Goal: Task Accomplishment & Management: Manage account settings

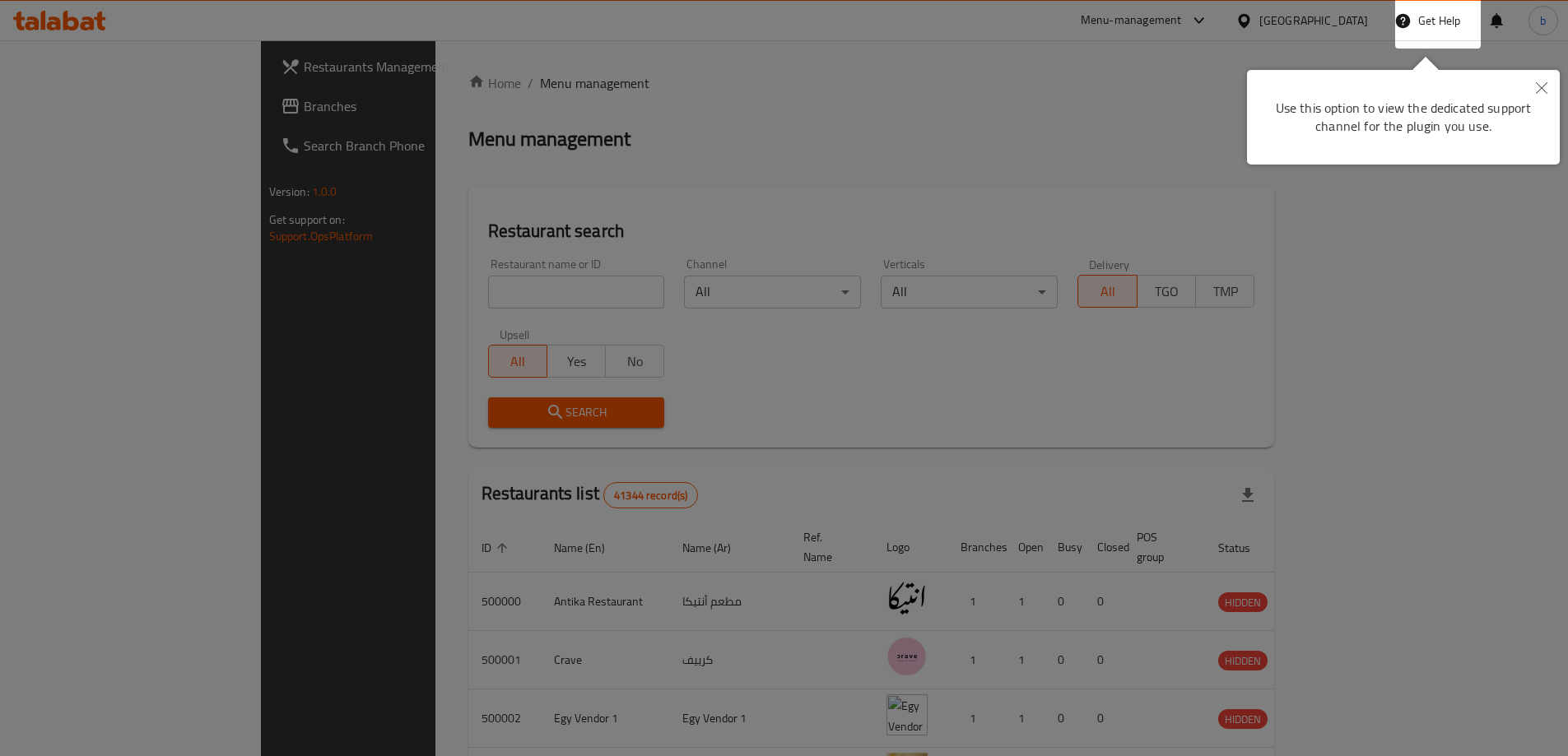
click at [1546, 86] on icon "Close" at bounding box center [1542, 89] width 12 height 12
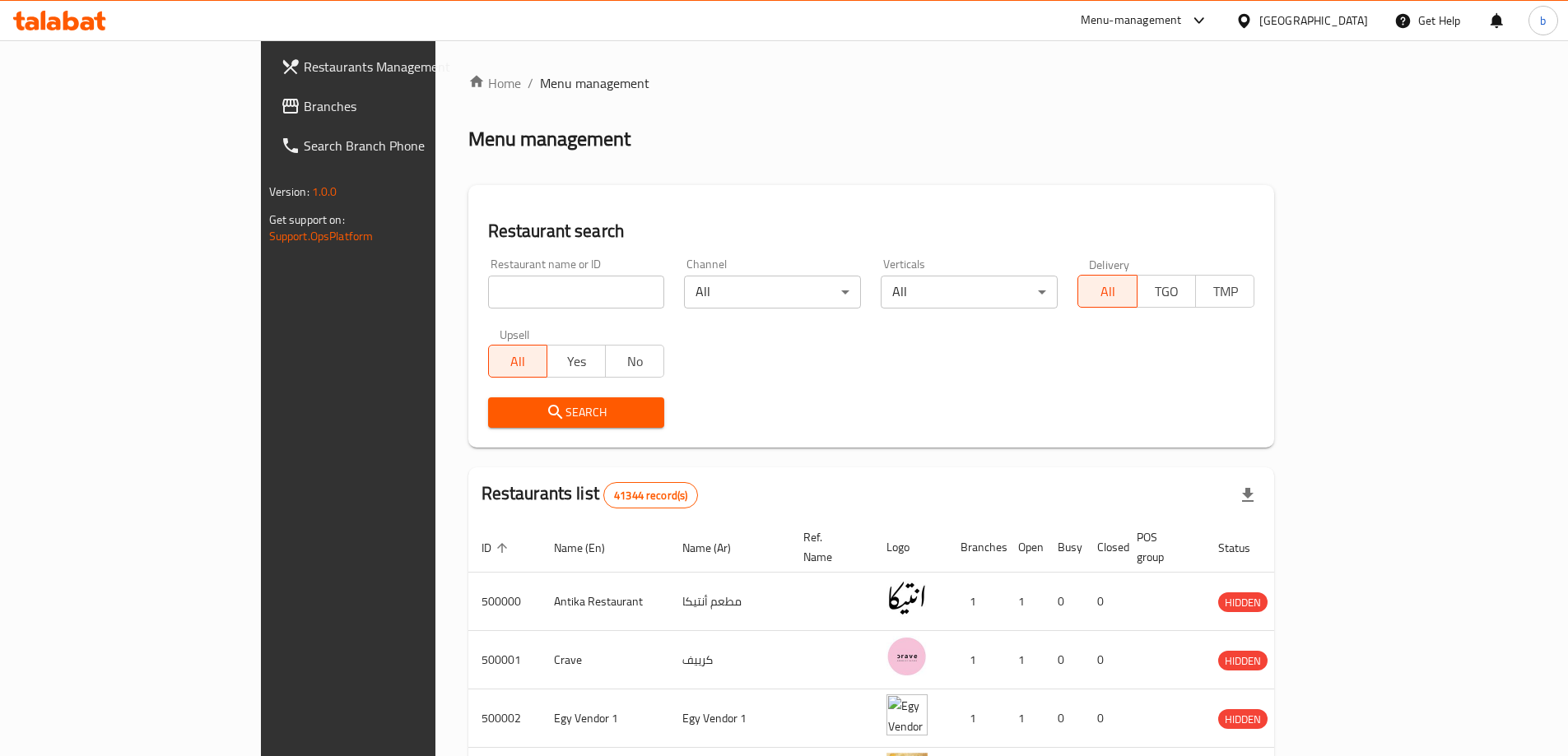
click at [1129, 357] on div "Restaurant name or ID Restaurant name or ID Channel All ​ Verticals All ​ Deliv…" at bounding box center [872, 343] width 787 height 189
click at [303, 110] on span "Branches" at bounding box center [406, 106] width 206 height 20
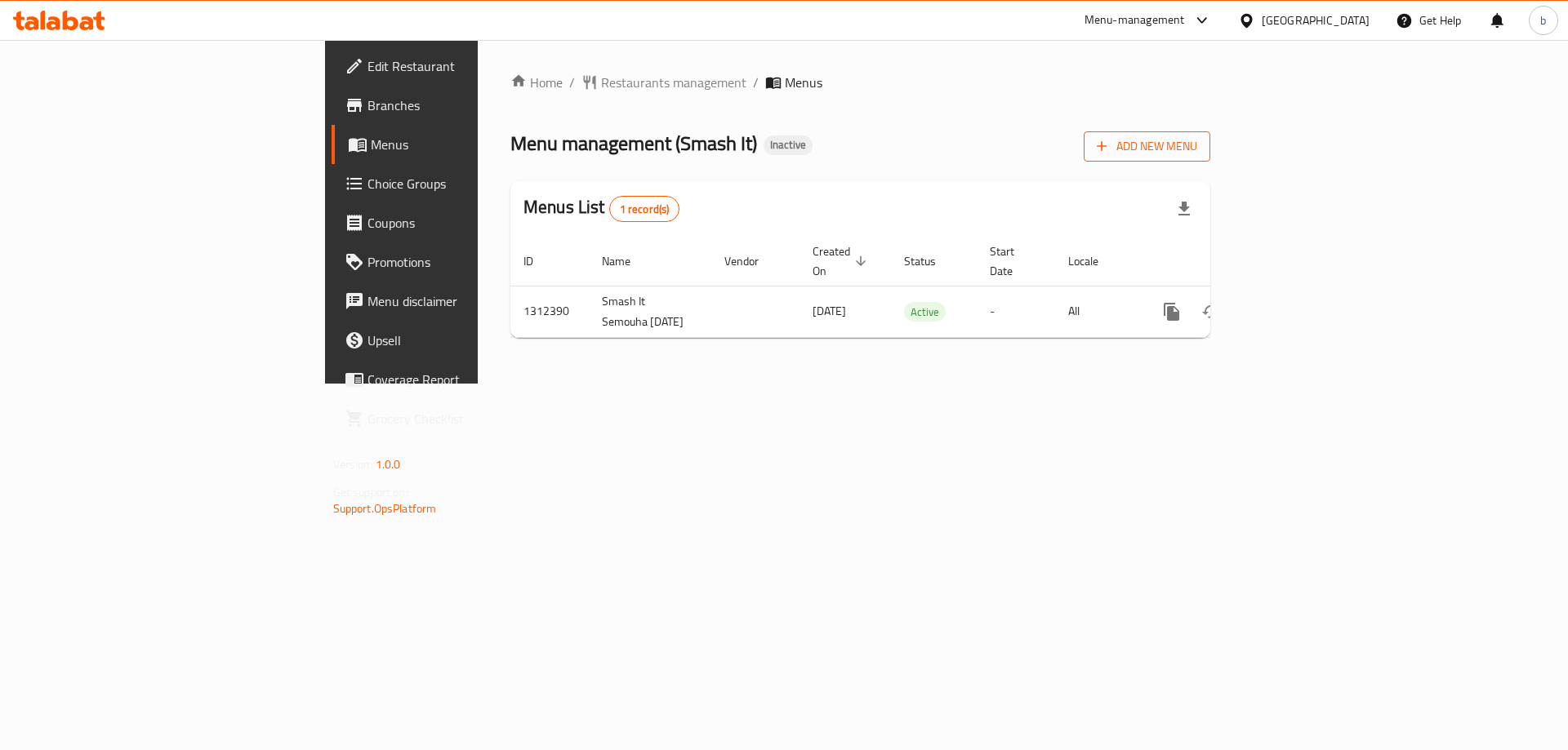
click at [1107, 147] on icon "button" at bounding box center [1102, 147] width 10 height 10
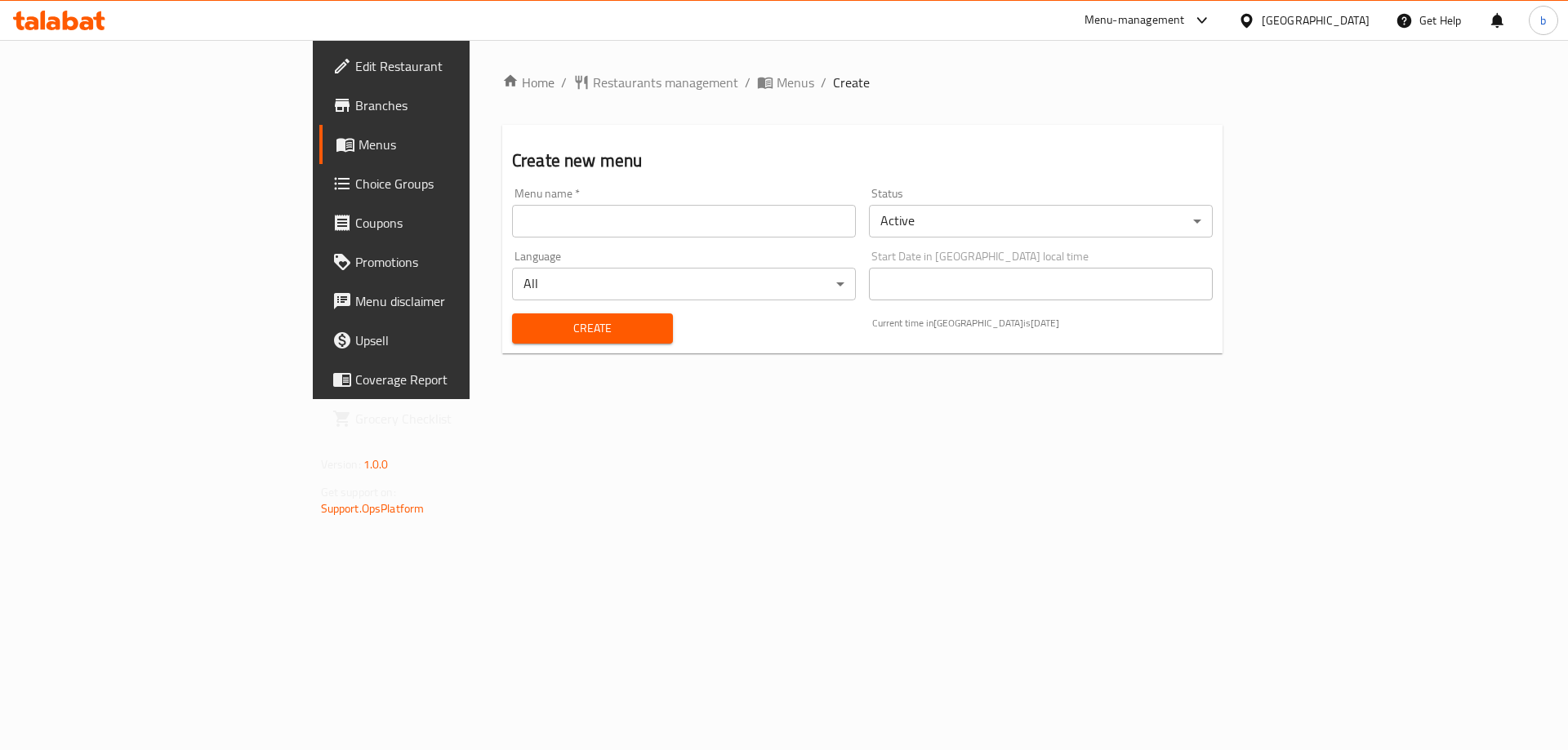
click at [598, 225] on input "text" at bounding box center [684, 221] width 343 height 33
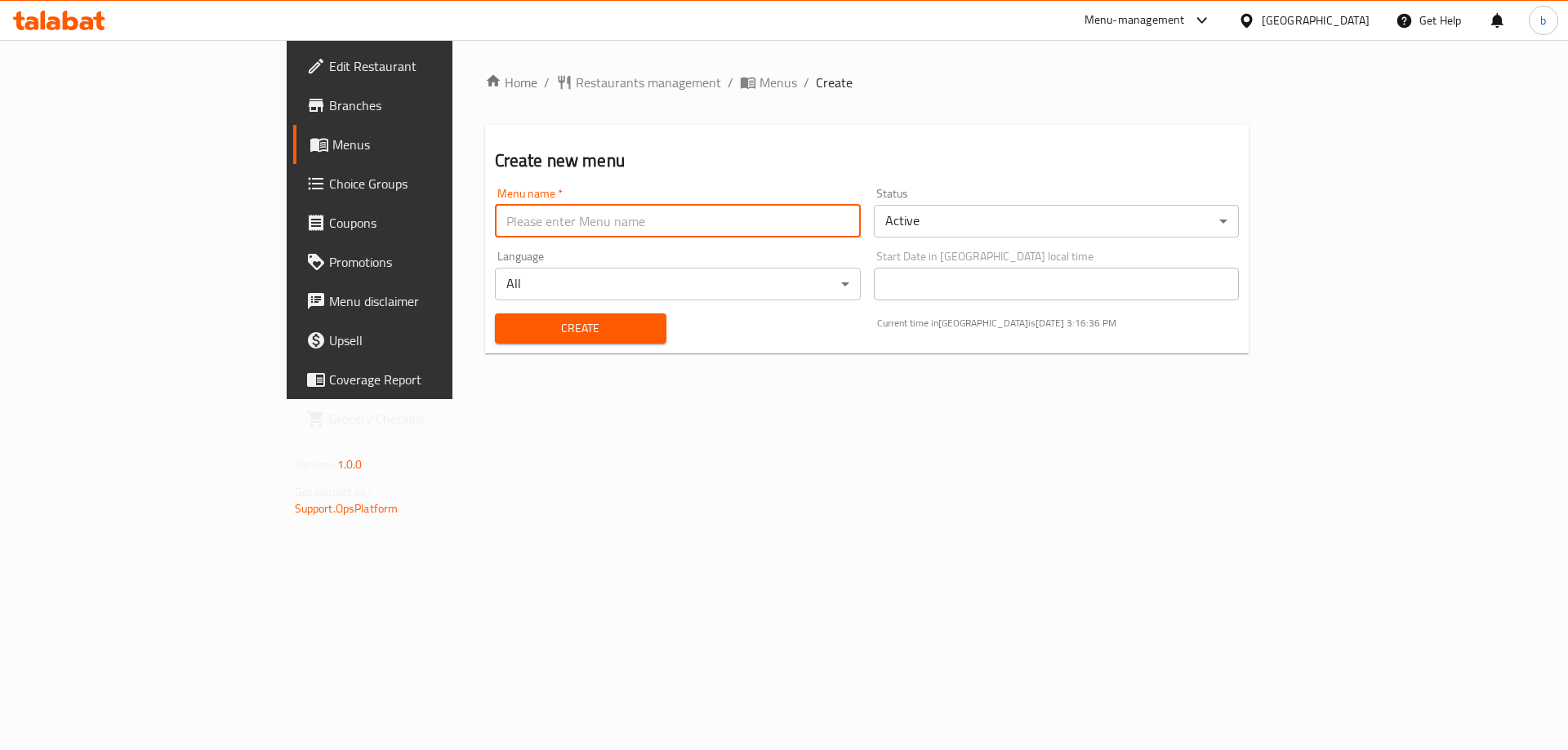
type input "new menu"
click at [570, 329] on span "Create" at bounding box center [580, 329] width 145 height 21
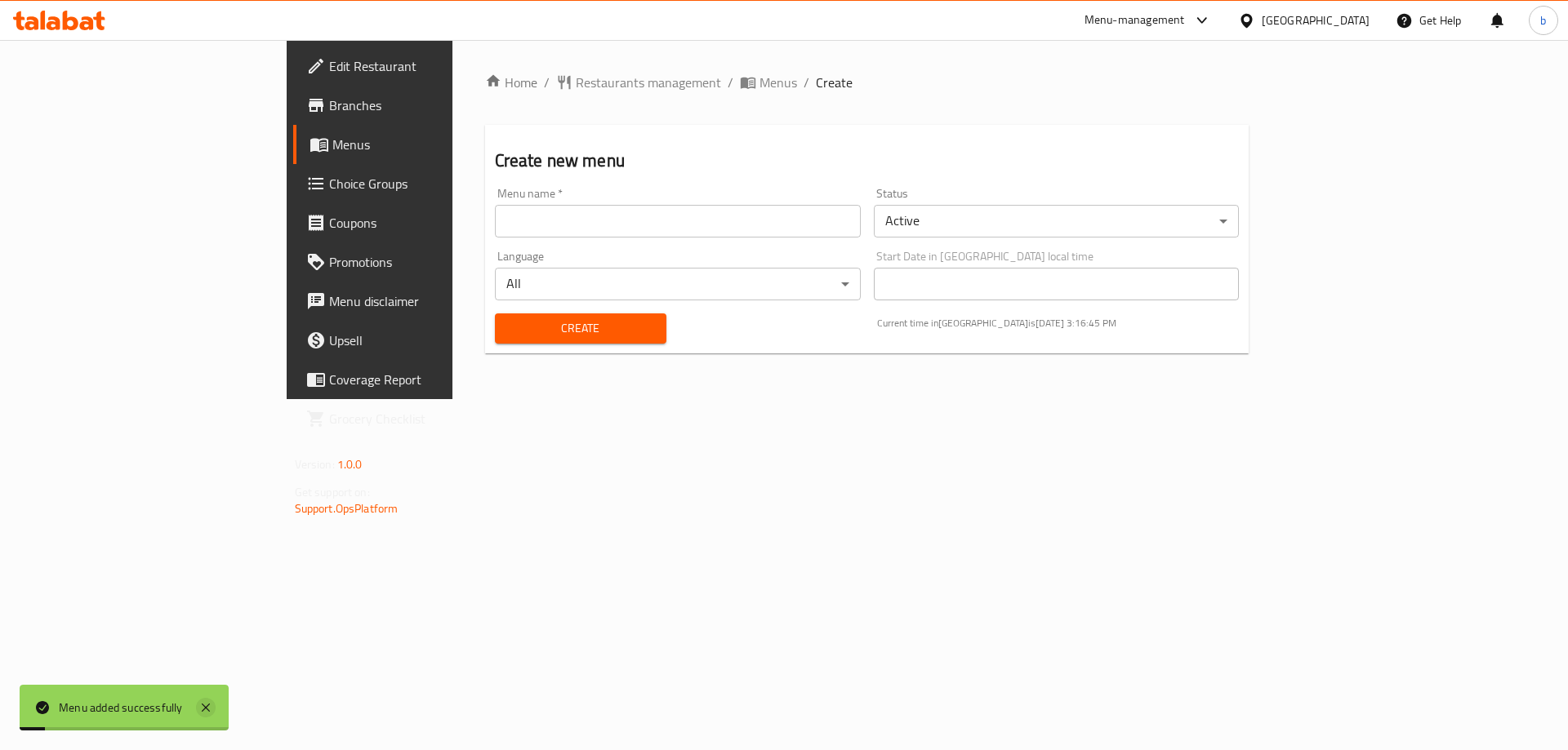
click at [207, 708] on icon at bounding box center [206, 708] width 20 height 20
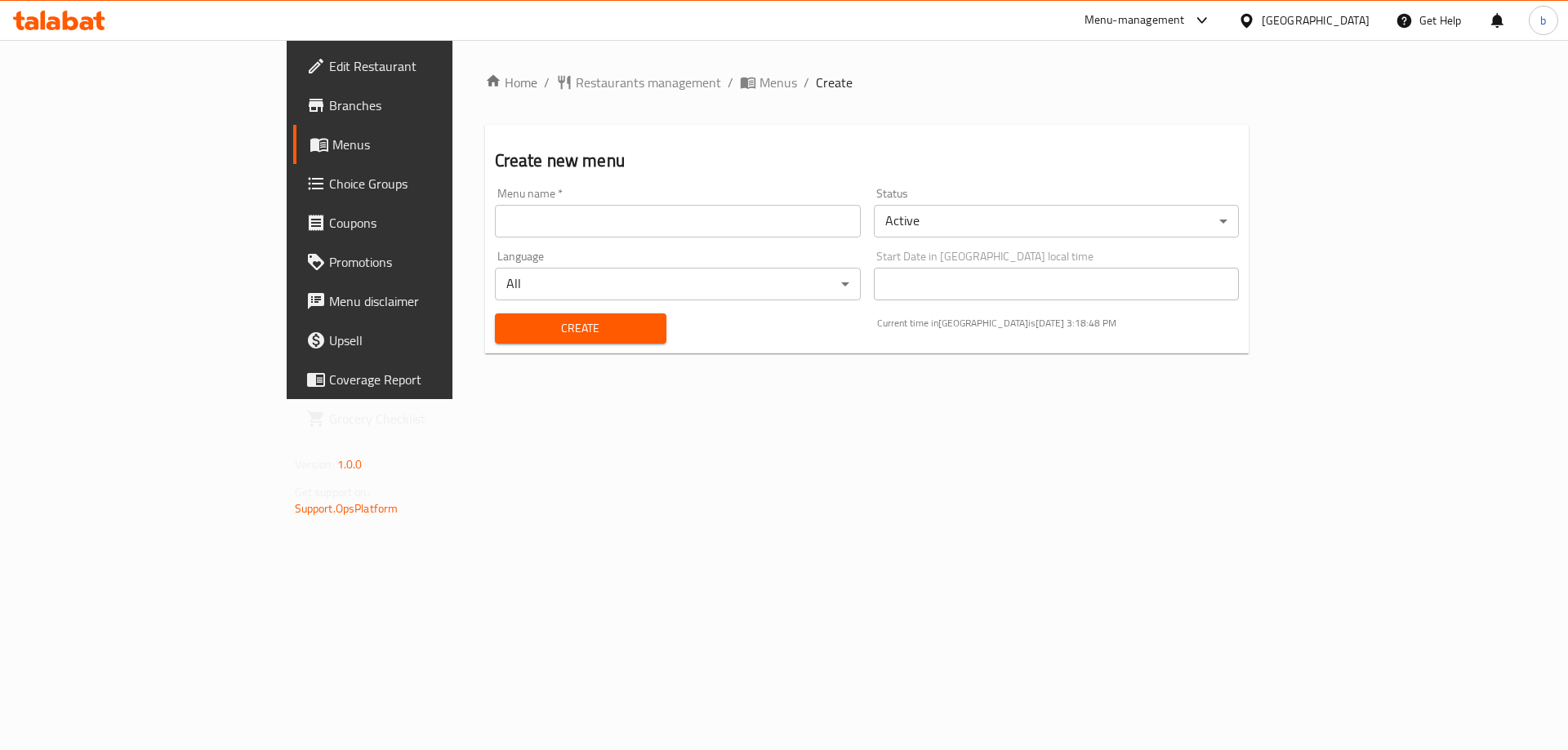
click at [329, 109] on span "Branches" at bounding box center [431, 106] width 206 height 20
click at [329, 110] on span "Branches" at bounding box center [431, 106] width 206 height 20
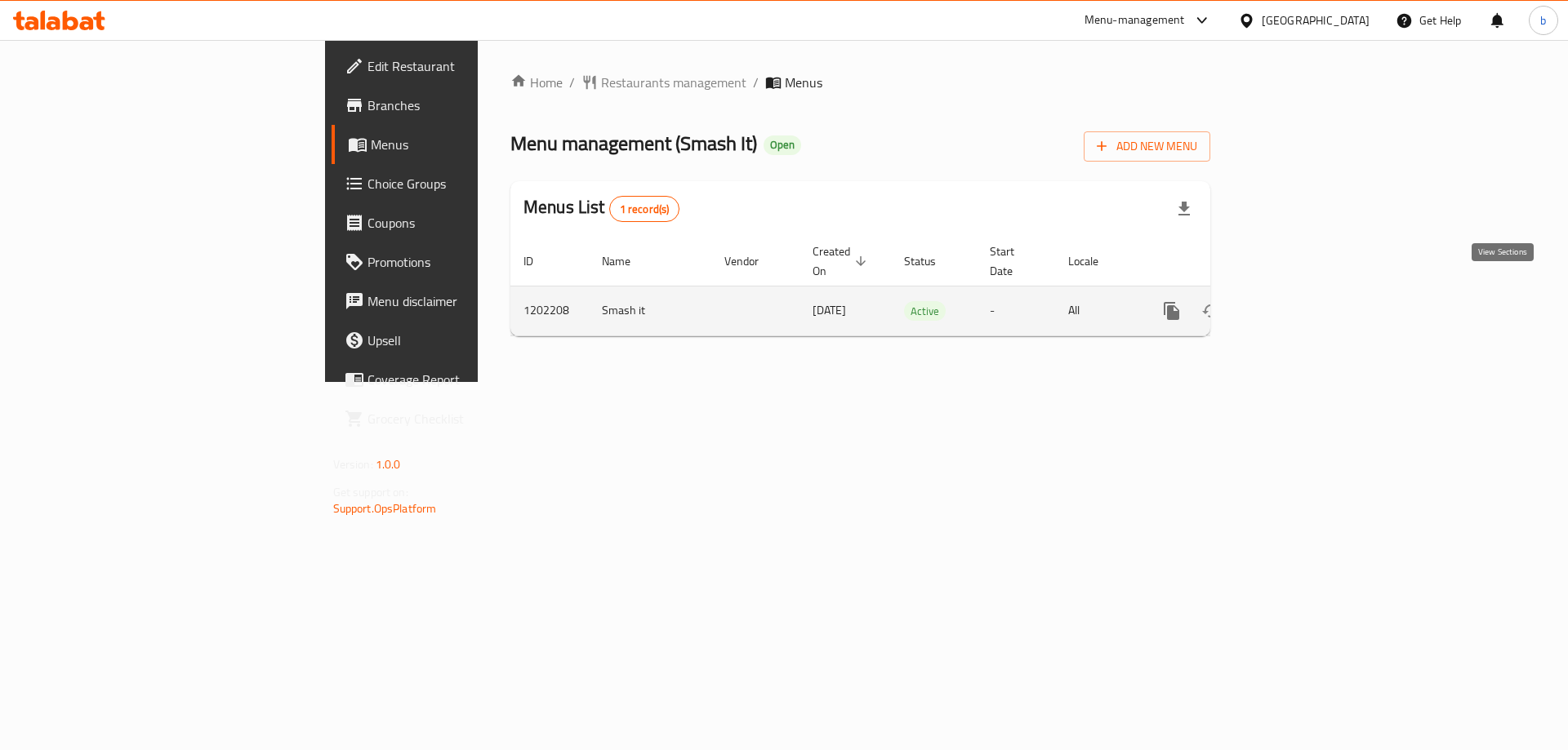
click at [1297, 304] on icon "enhanced table" at bounding box center [1289, 311] width 15 height 15
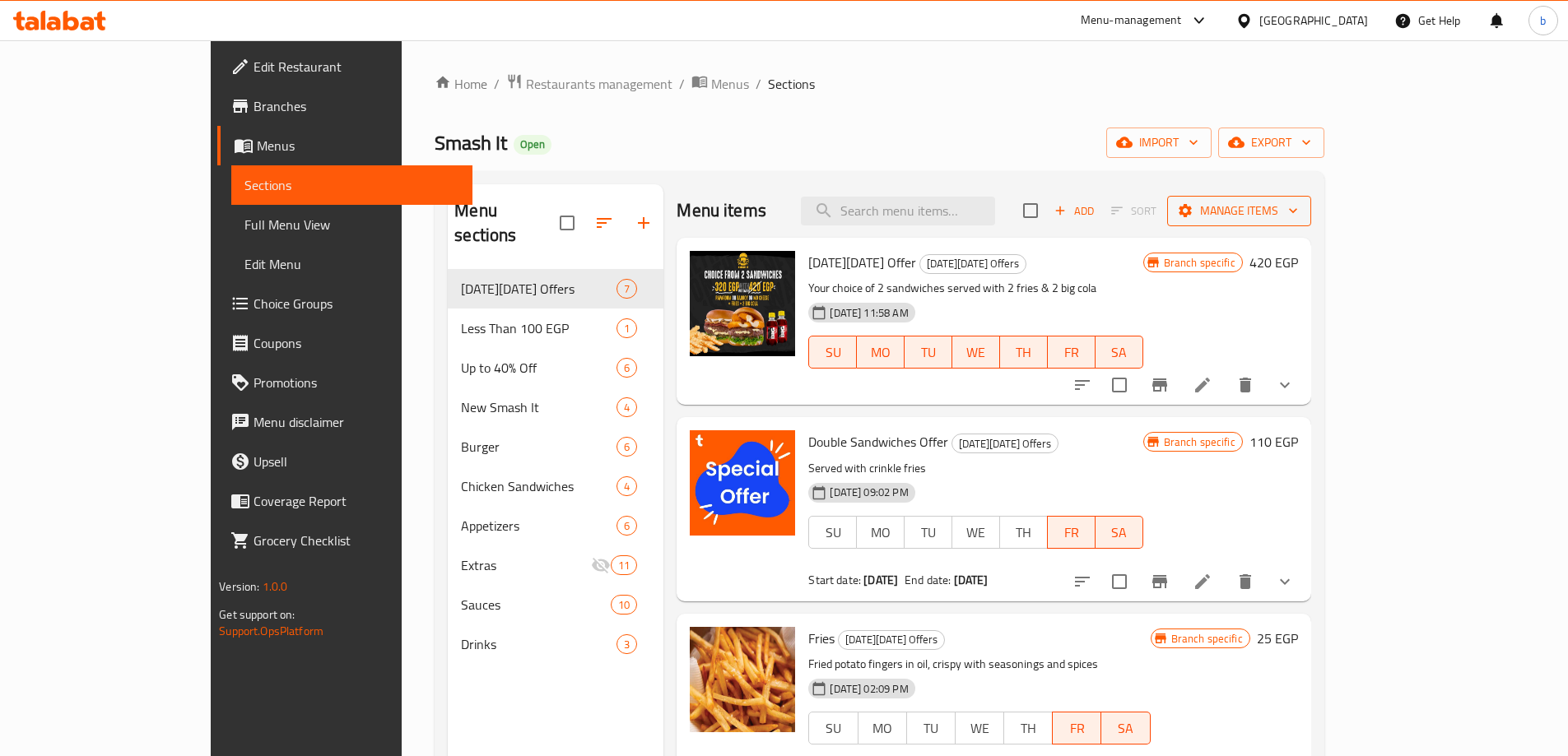
click at [1301, 208] on icon "button" at bounding box center [1293, 211] width 17 height 17
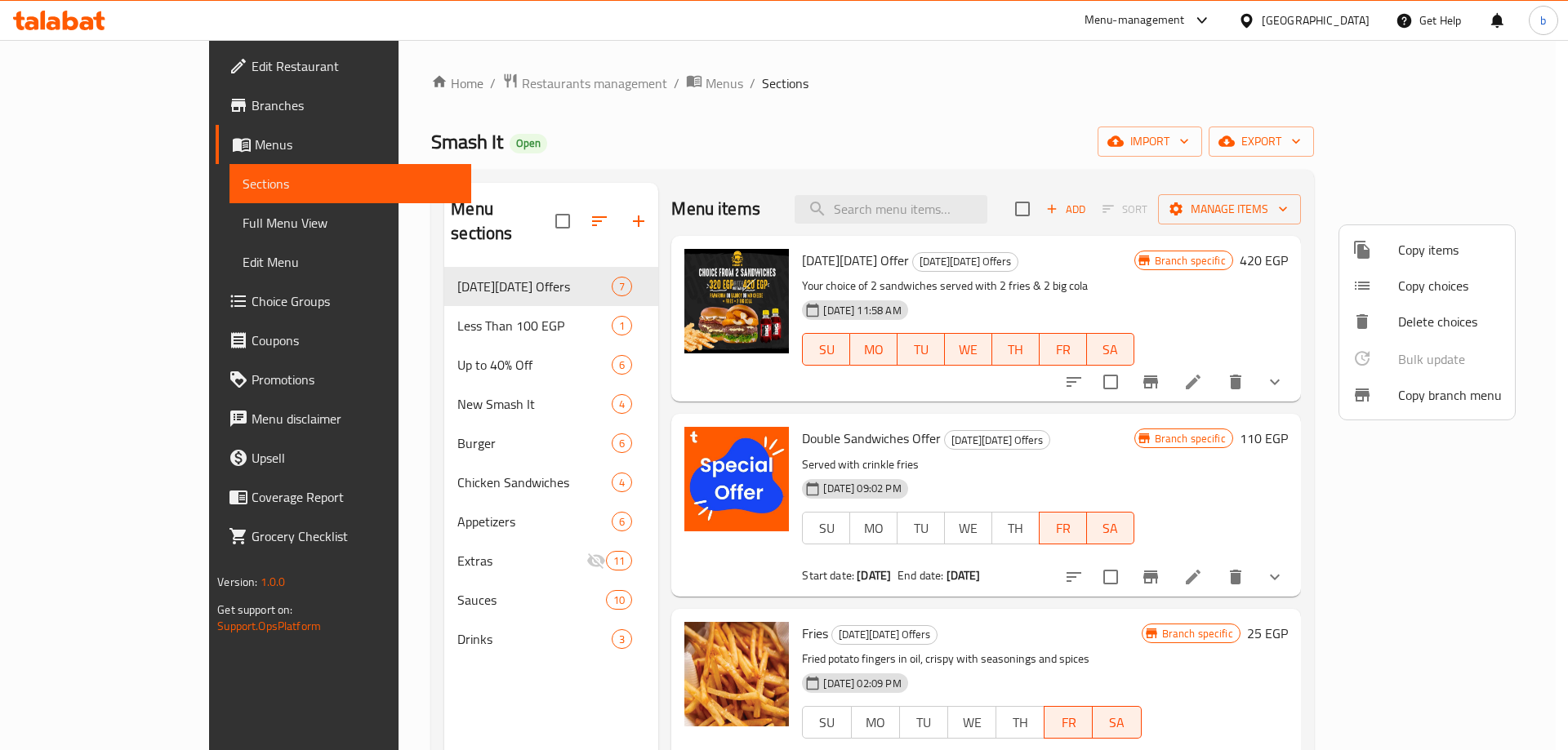
click at [1422, 394] on span "Copy branch menu" at bounding box center [1450, 396] width 104 height 20
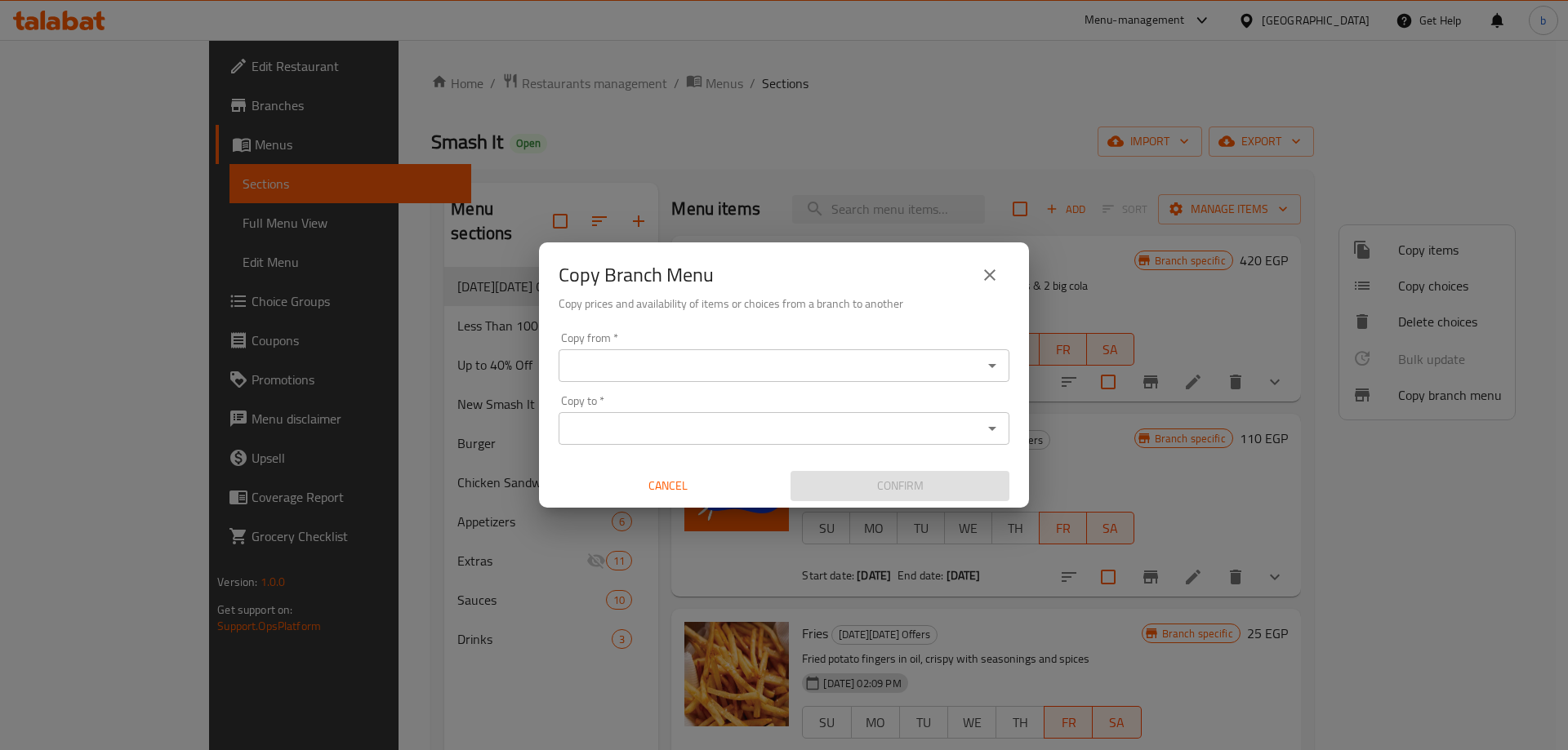
click at [742, 367] on input "Copy from   *" at bounding box center [771, 365] width 414 height 23
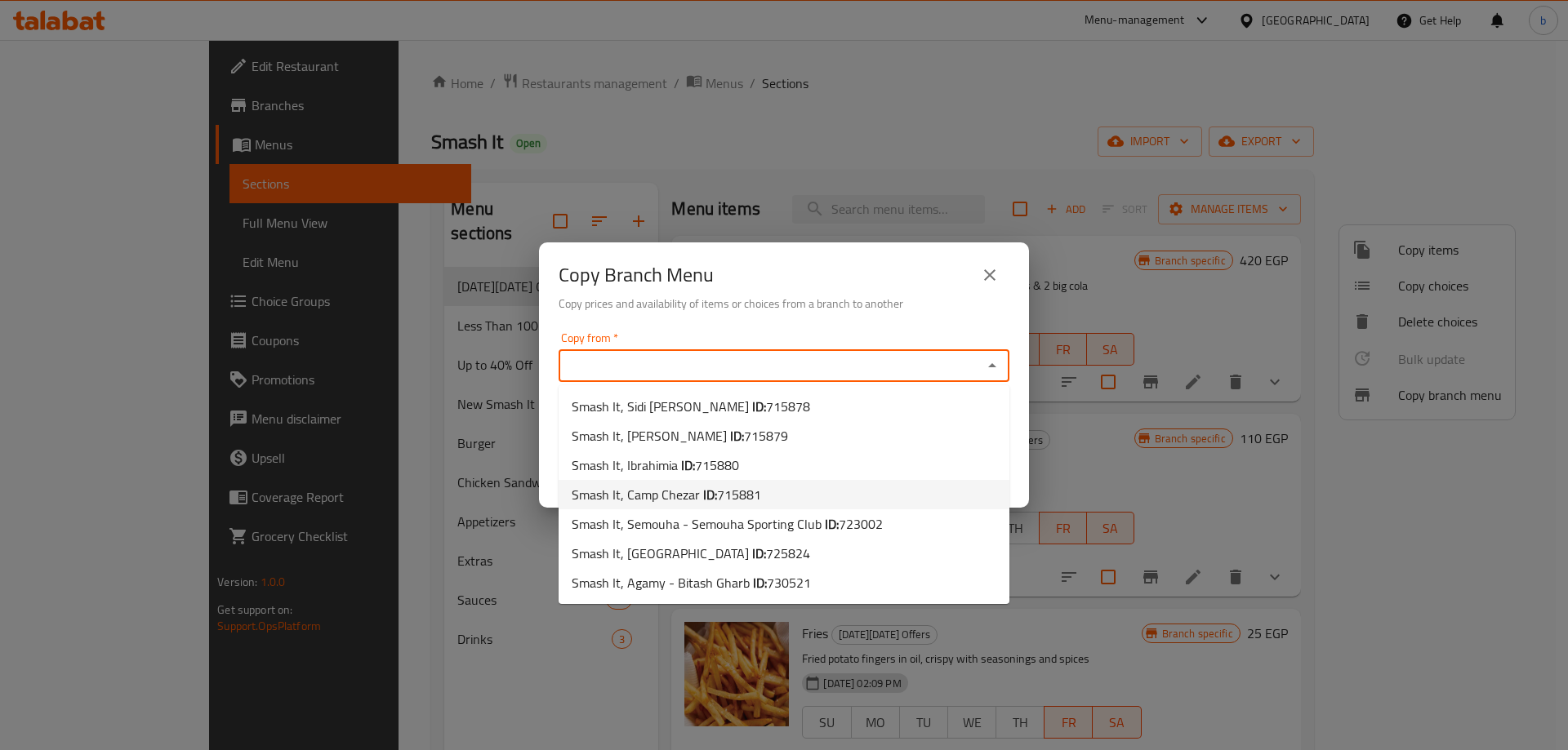
click at [724, 493] on span "715881" at bounding box center [739, 494] width 44 height 25
type input "Smash It, Camp Chezar"
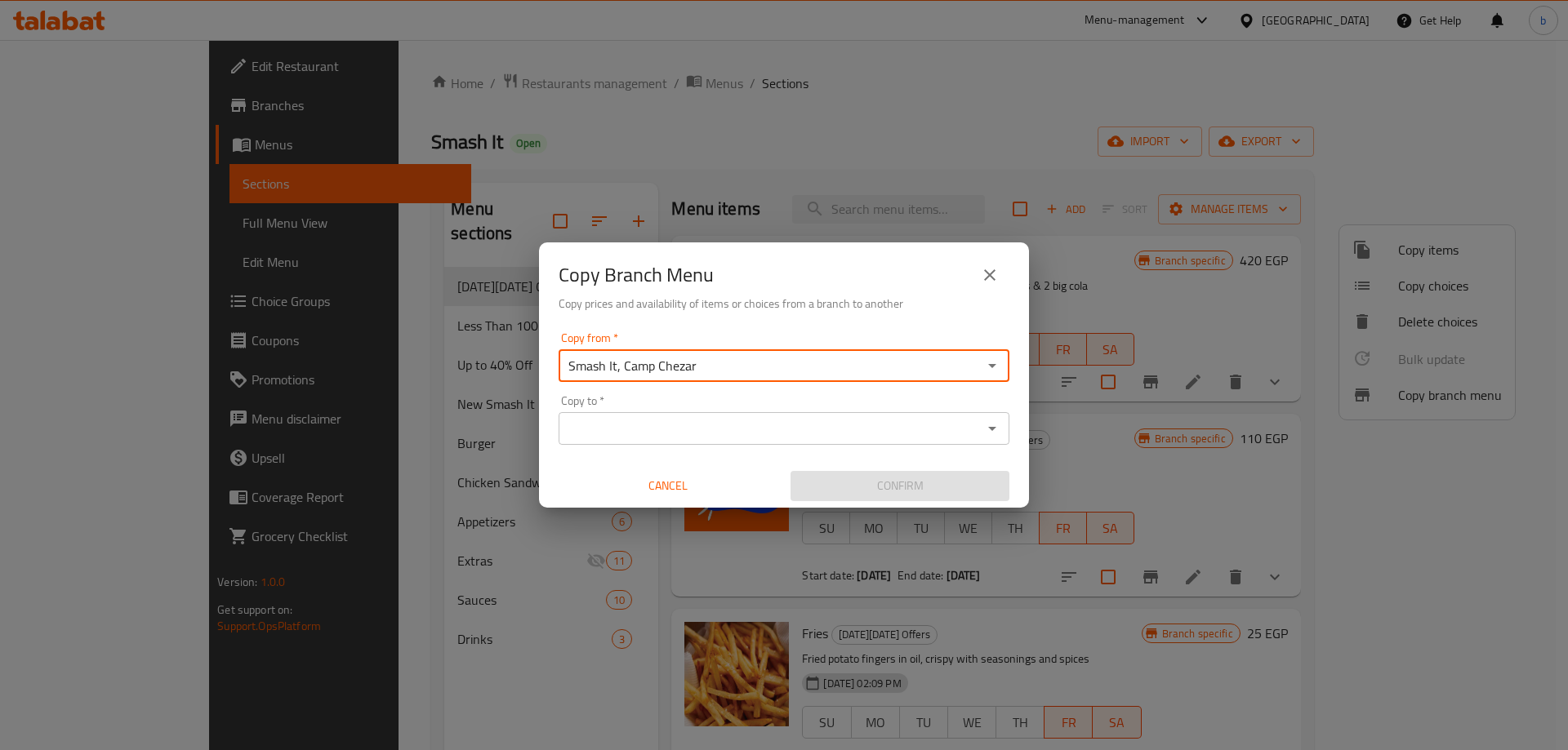
click at [736, 445] on div "Copy from   * Smash It, Camp Chezar Copy from * Copy to   * Copy to * Cancel Co…" at bounding box center [784, 416] width 489 height 183
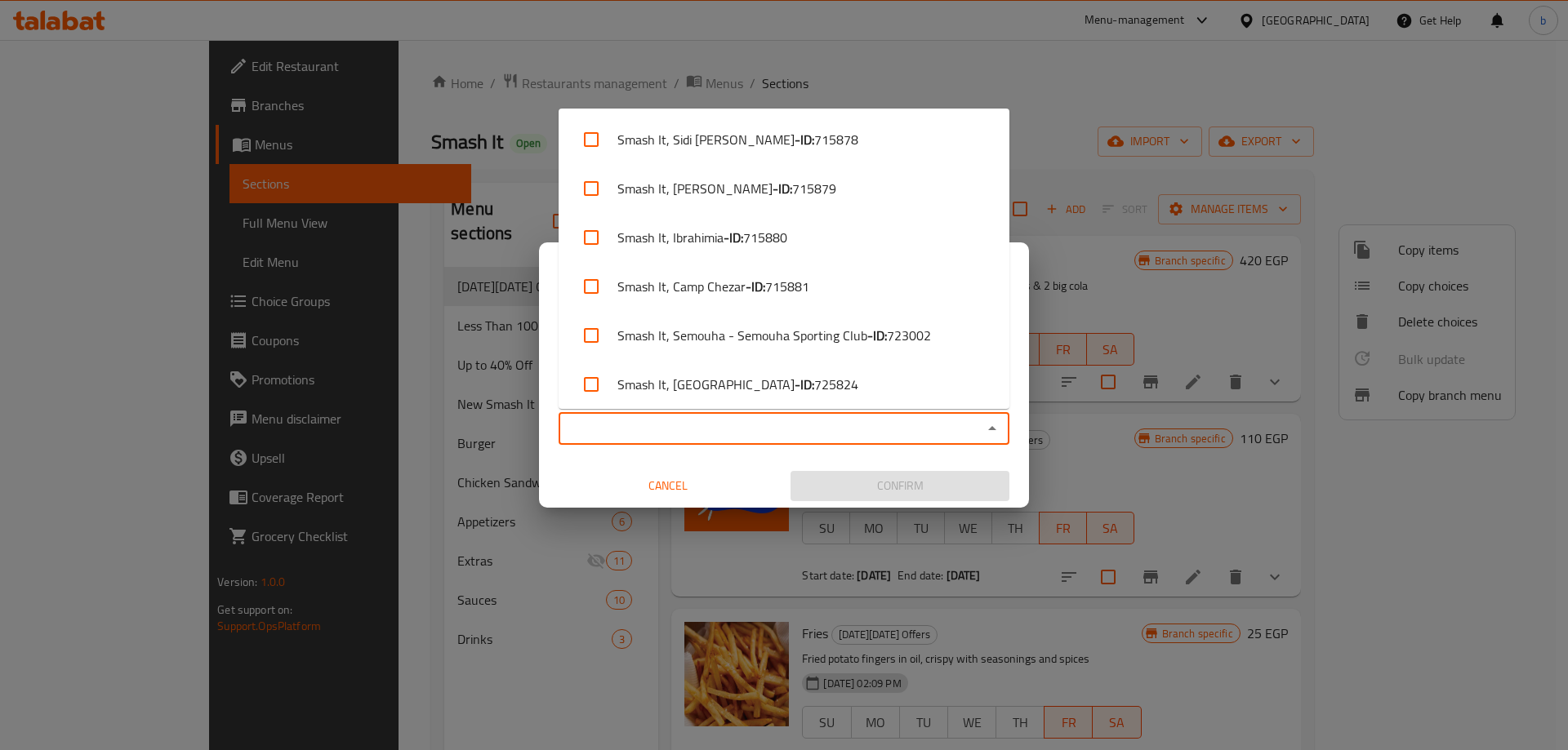
click at [747, 439] on input "Copy to   *" at bounding box center [771, 428] width 414 height 23
paste input "779285 New 29/09/2025 15:03"
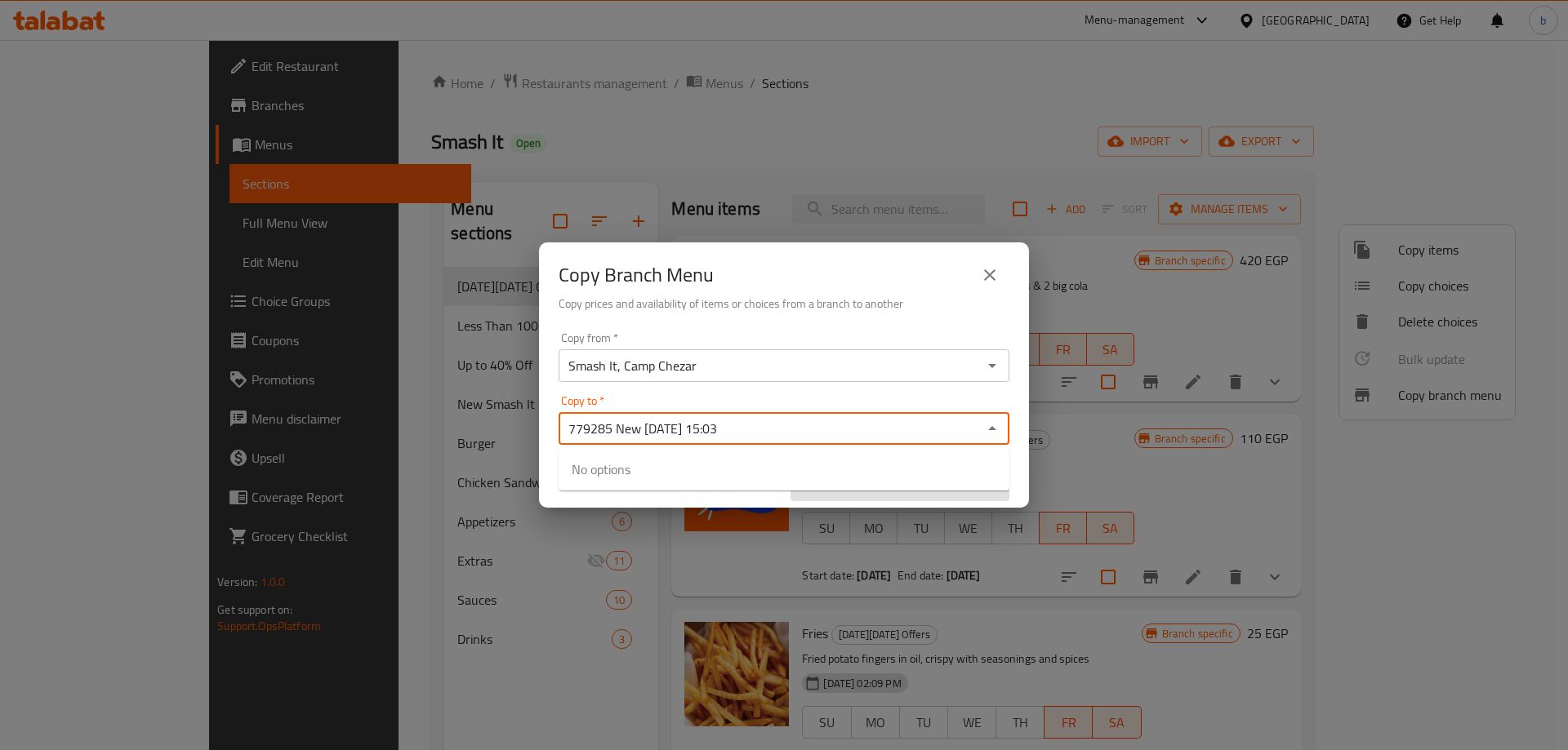
drag, startPoint x: 742, startPoint y: 430, endPoint x: 612, endPoint y: 418, distance: 130.6
click at [612, 418] on input "779285 New 29/09/2025 15:03" at bounding box center [771, 428] width 414 height 23
click at [683, 424] on input "779285" at bounding box center [771, 428] width 414 height 23
type input "7"
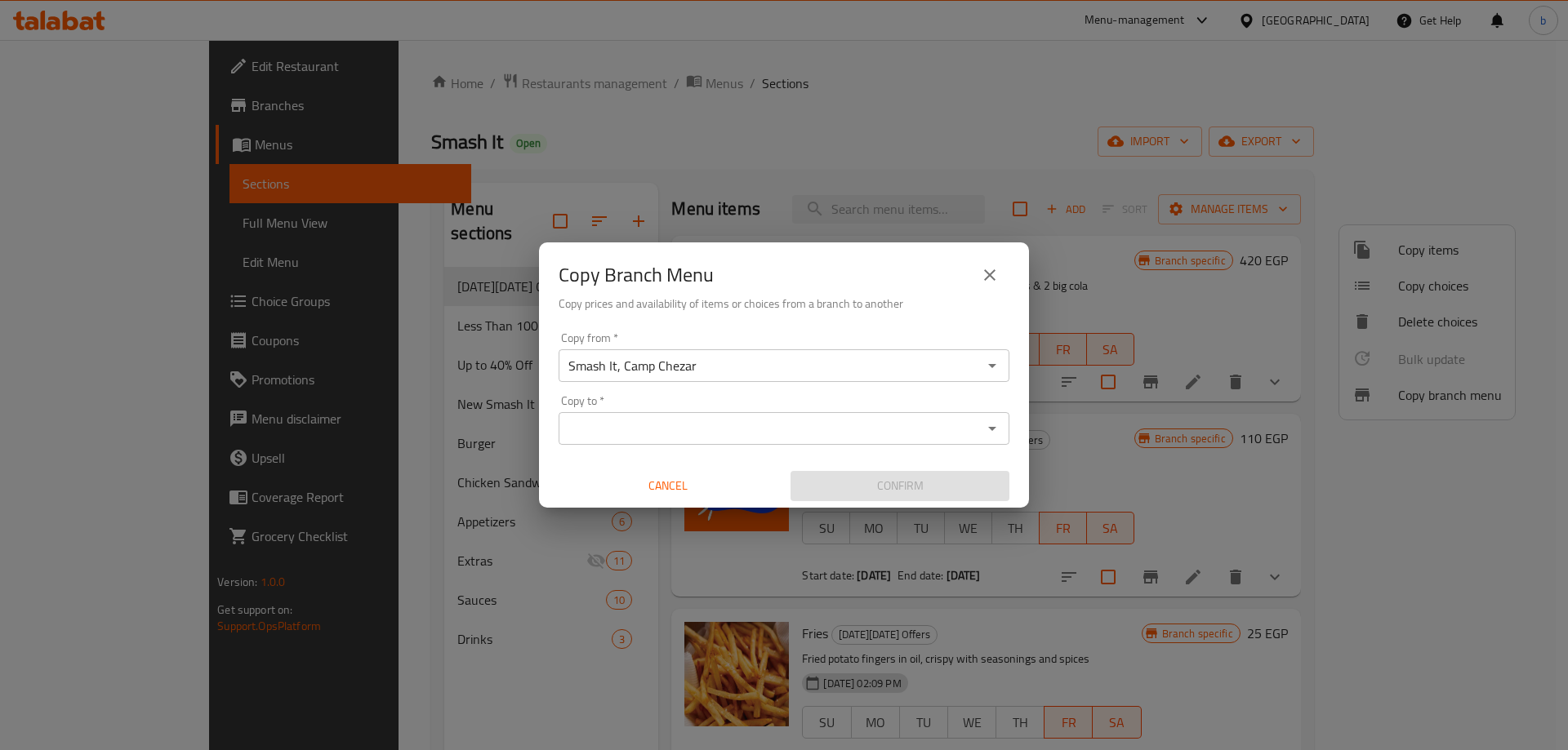
click at [650, 437] on input "Copy to   *" at bounding box center [771, 428] width 414 height 23
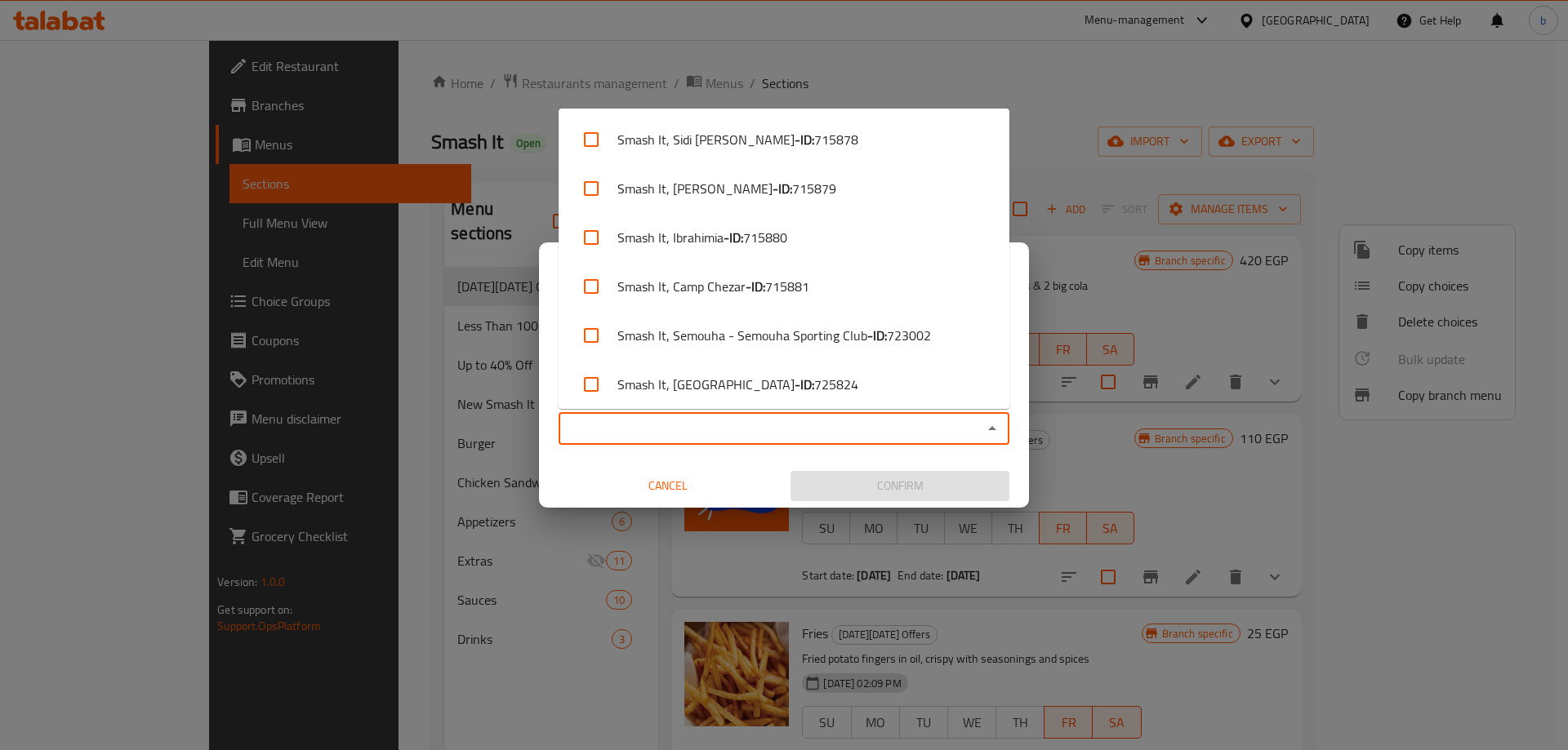
click at [863, 427] on input "Copy to   *" at bounding box center [771, 428] width 414 height 23
click at [972, 423] on input "Copy to   *" at bounding box center [771, 428] width 414 height 23
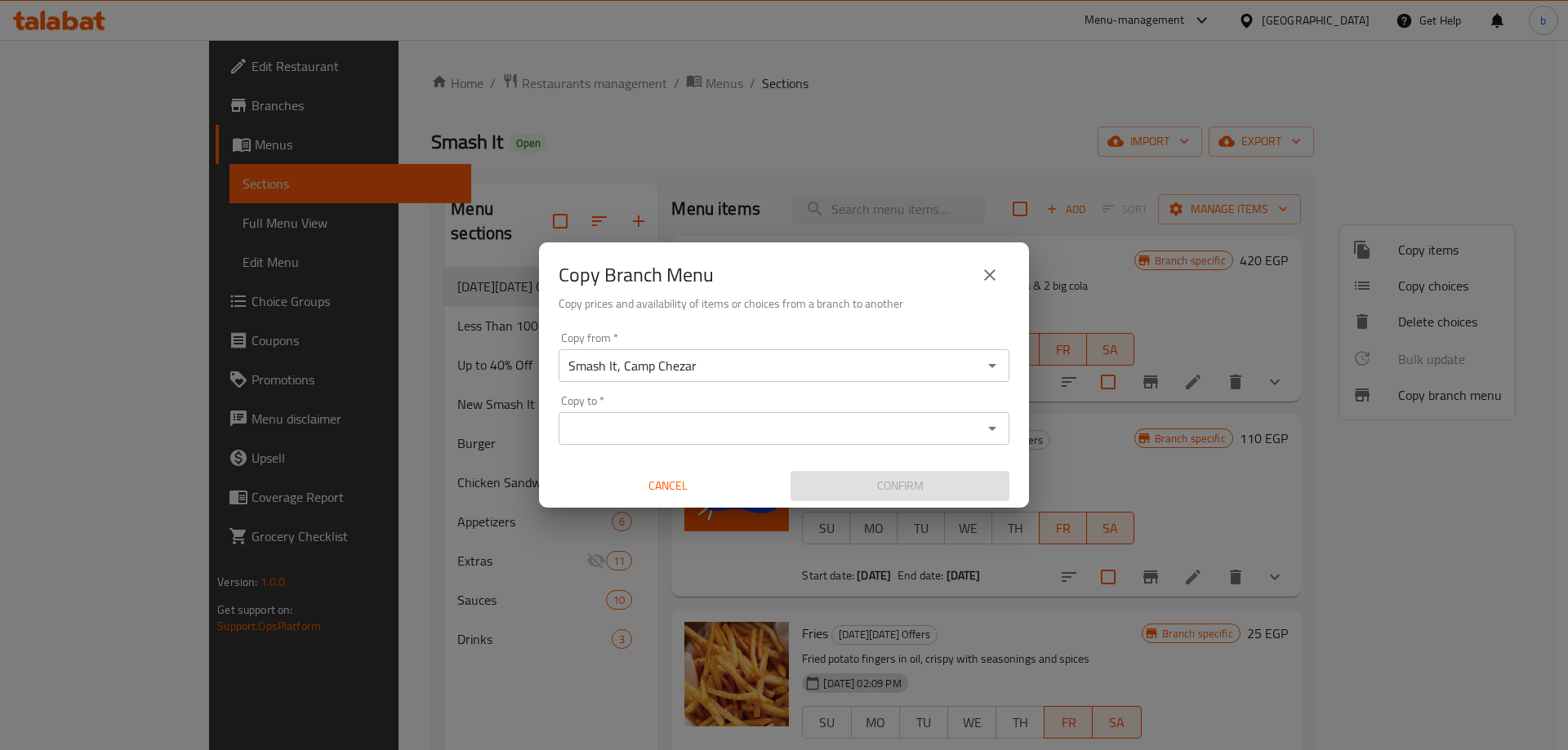
click at [835, 34] on div "Copy Branch Menu Copy prices and availability of items or choices from a branch…" at bounding box center [784, 375] width 1568 height 750
click at [863, 353] on div "Smash It, Camp Chezar Copy from *" at bounding box center [784, 365] width 451 height 33
click at [989, 357] on icon "Open" at bounding box center [992, 366] width 20 height 20
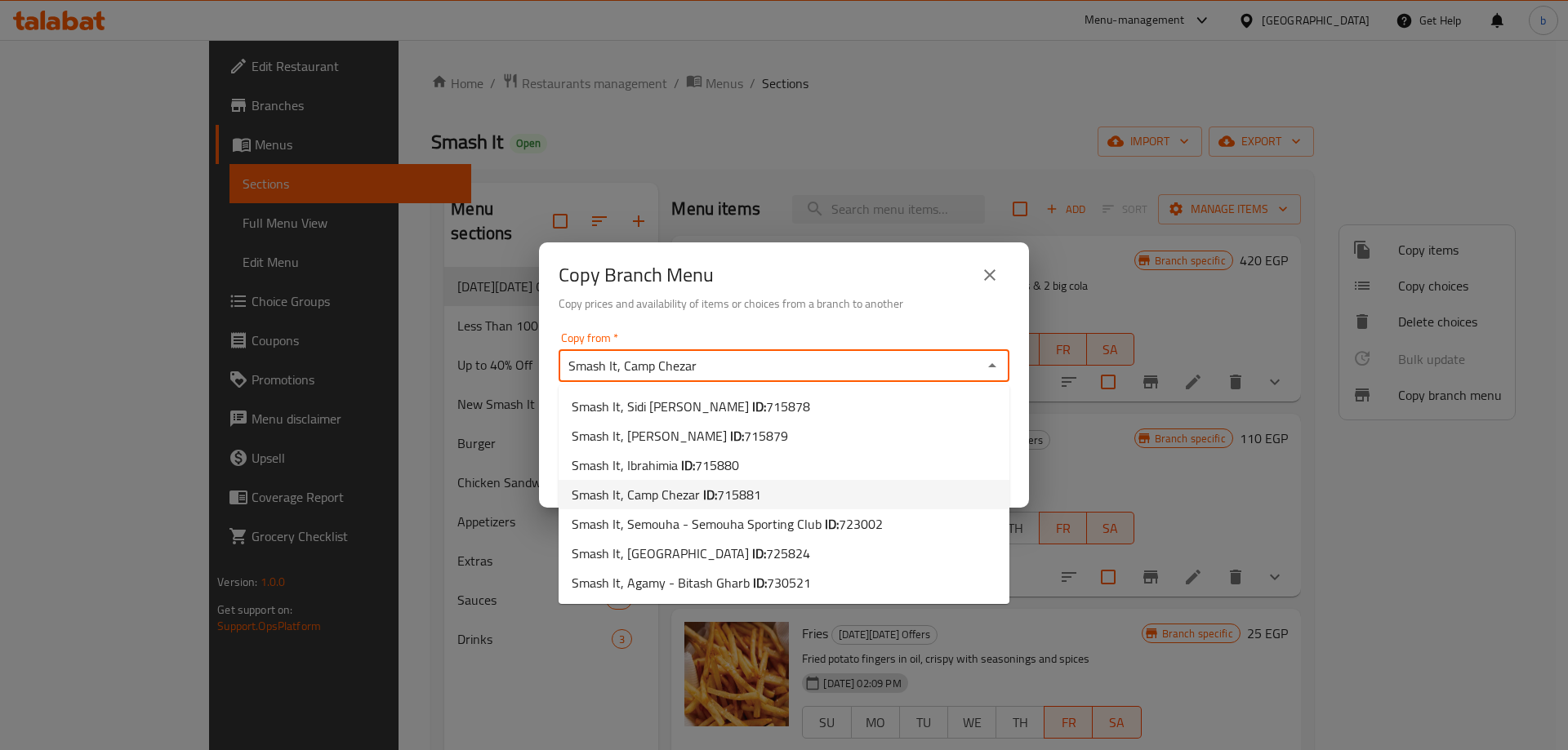
click at [989, 357] on icon "Close" at bounding box center [992, 366] width 20 height 20
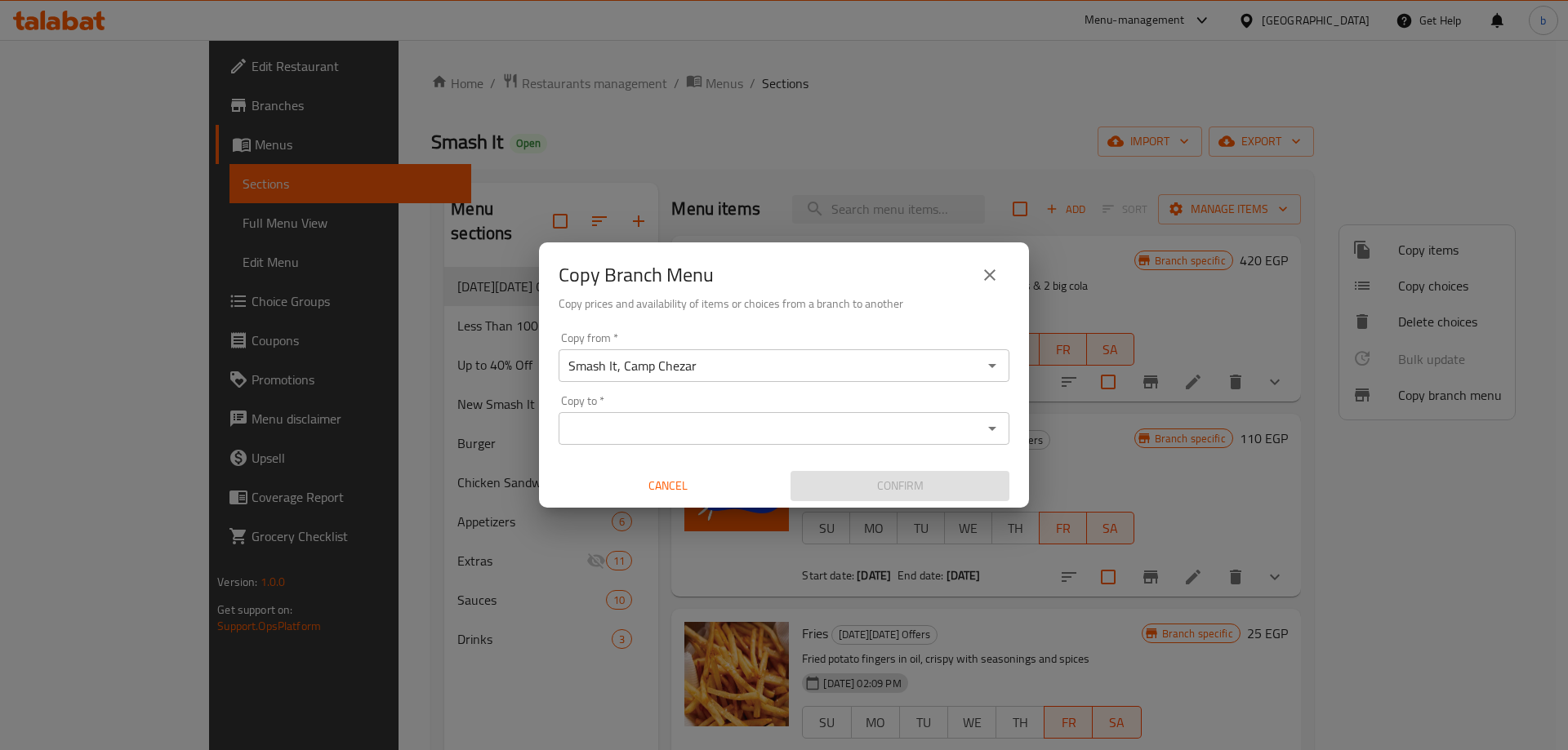
click at [87, 99] on div "Copy Branch Menu Copy prices and availability of items or choices from a branch…" at bounding box center [784, 375] width 1568 height 750
click at [110, 97] on div "Copy Branch Menu Copy prices and availability of items or choices from a branch…" at bounding box center [784, 375] width 1568 height 750
click at [650, 490] on span "Cancel" at bounding box center [668, 486] width 206 height 21
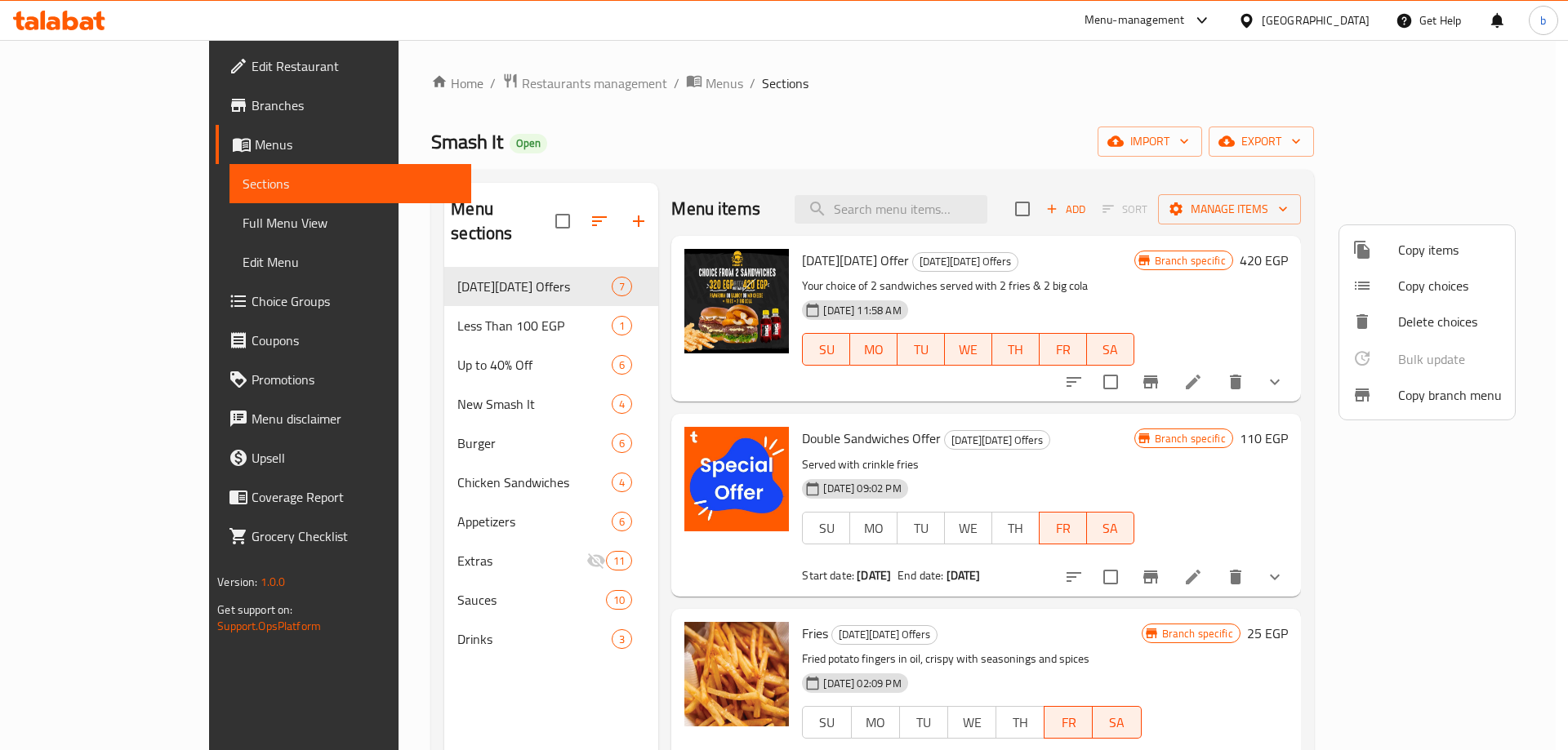
click at [112, 108] on div at bounding box center [784, 375] width 1568 height 750
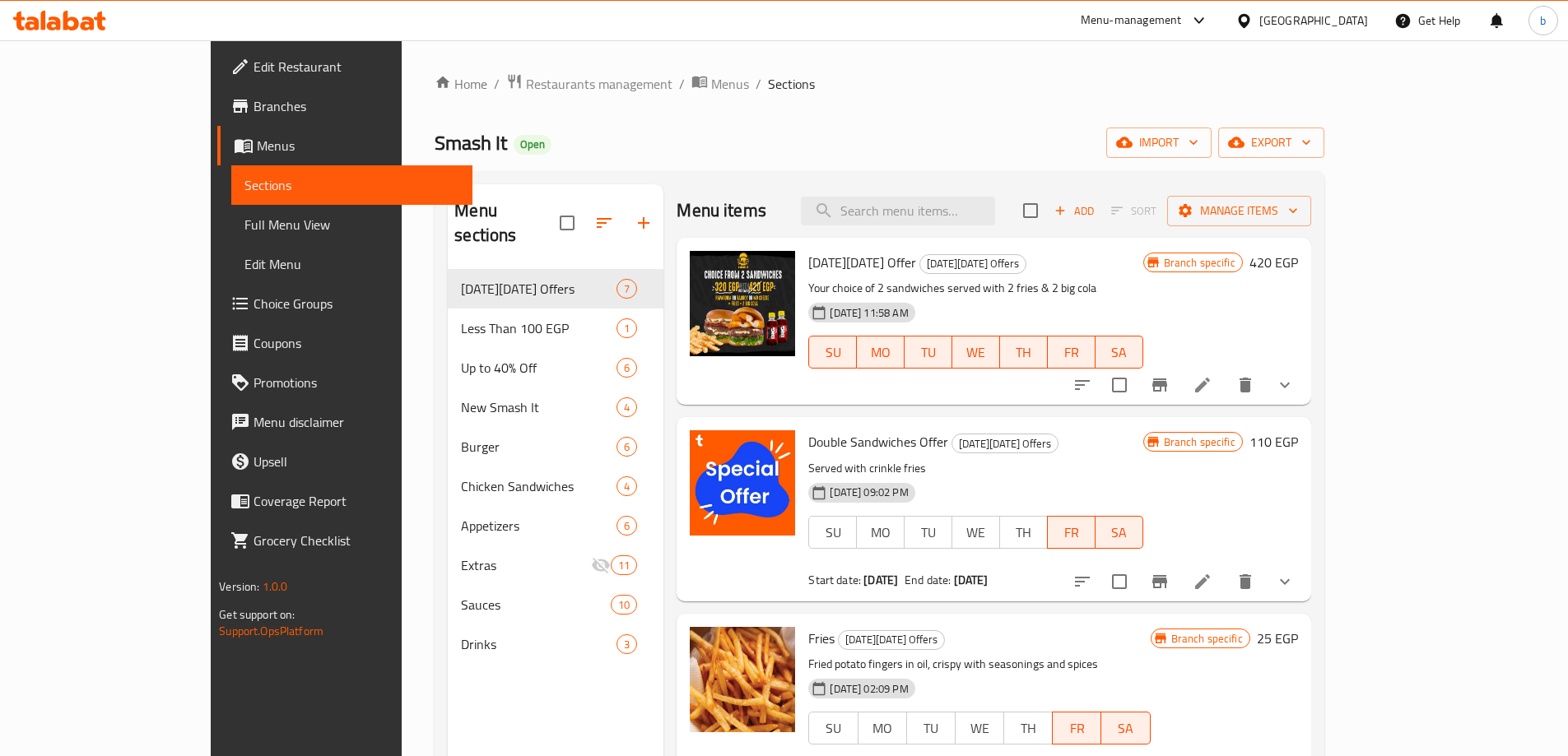
click at [254, 108] on span "Branches" at bounding box center [356, 106] width 206 height 20
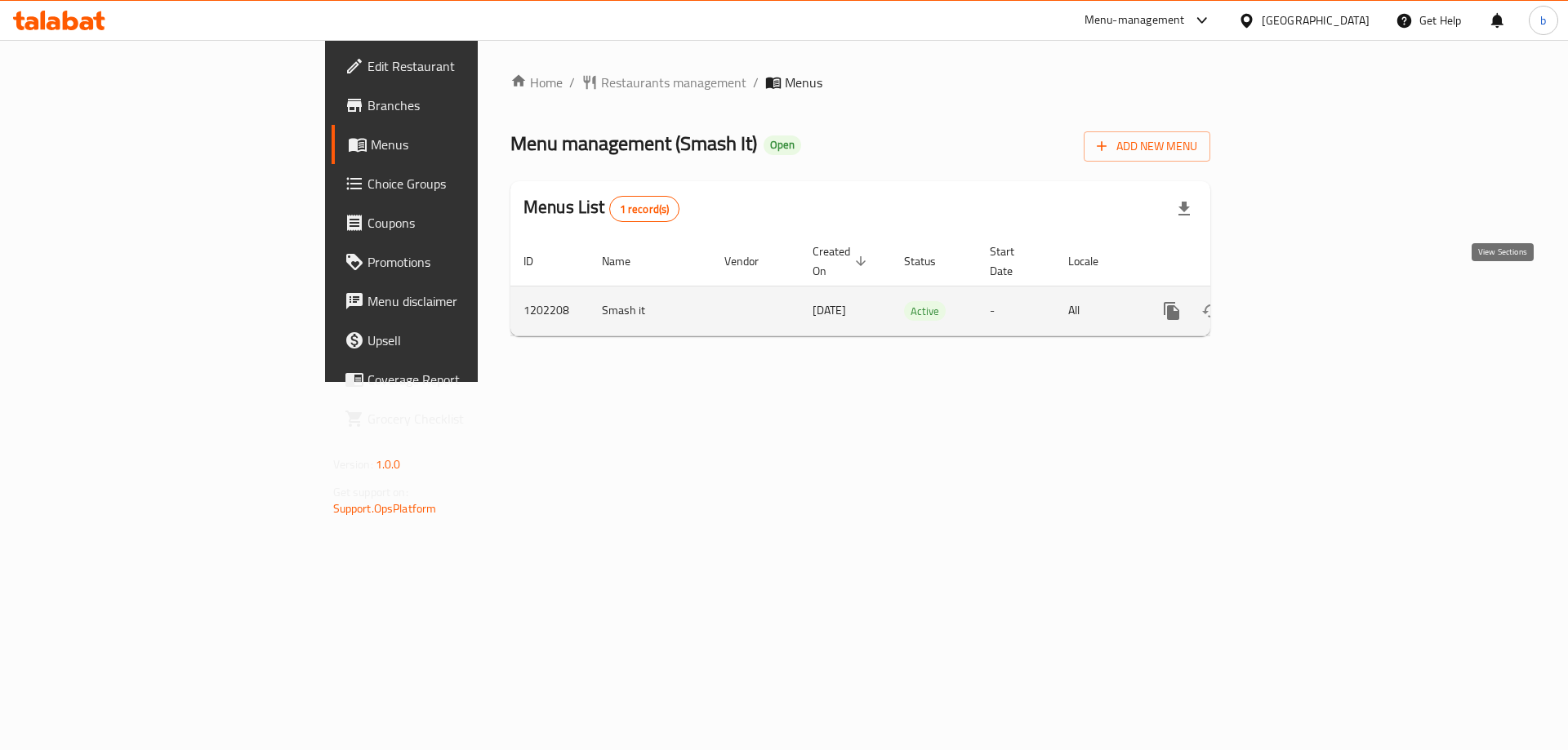
click at [1308, 310] on link "enhanced table" at bounding box center [1290, 311] width 39 height 39
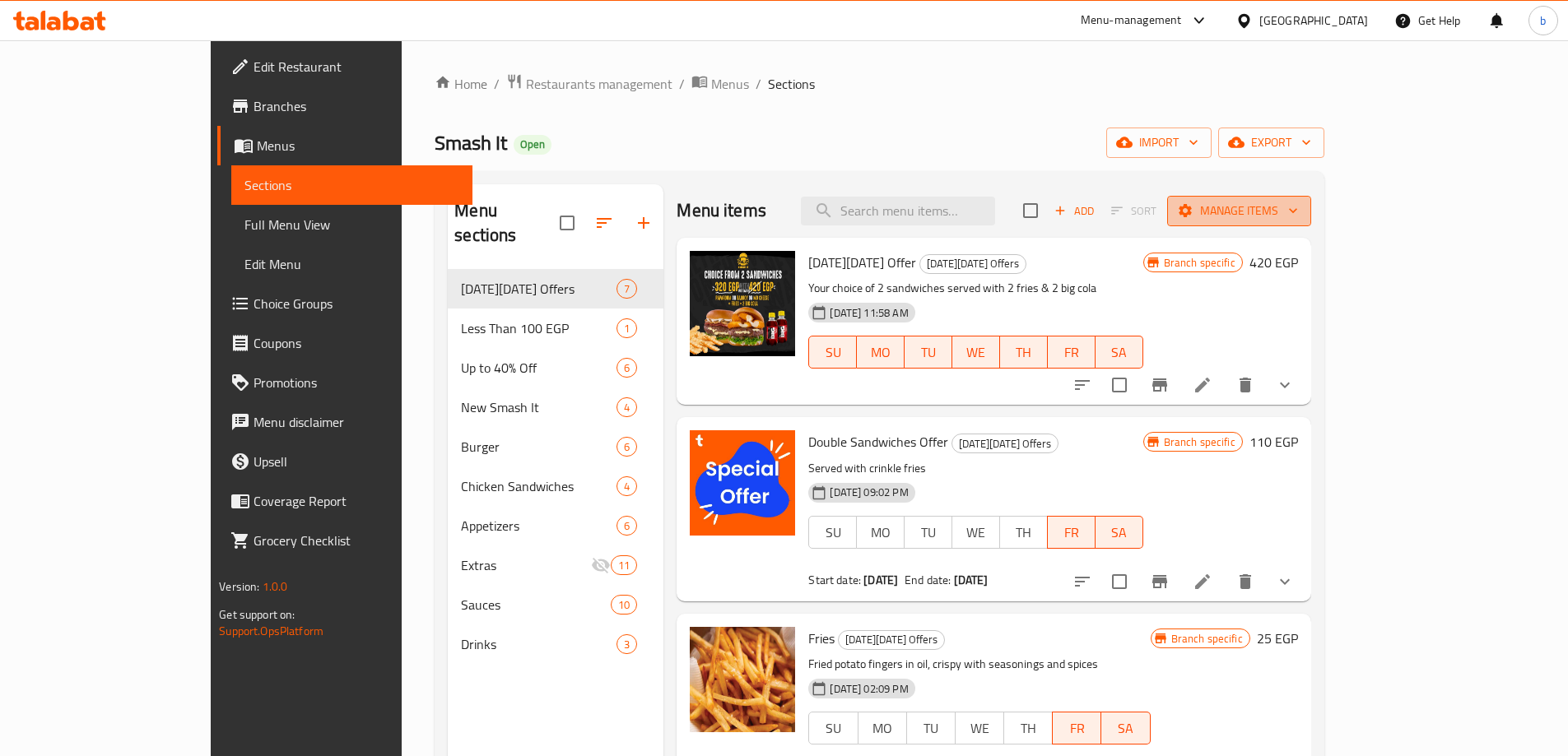
click at [1298, 202] on span "Manage items" at bounding box center [1240, 211] width 117 height 21
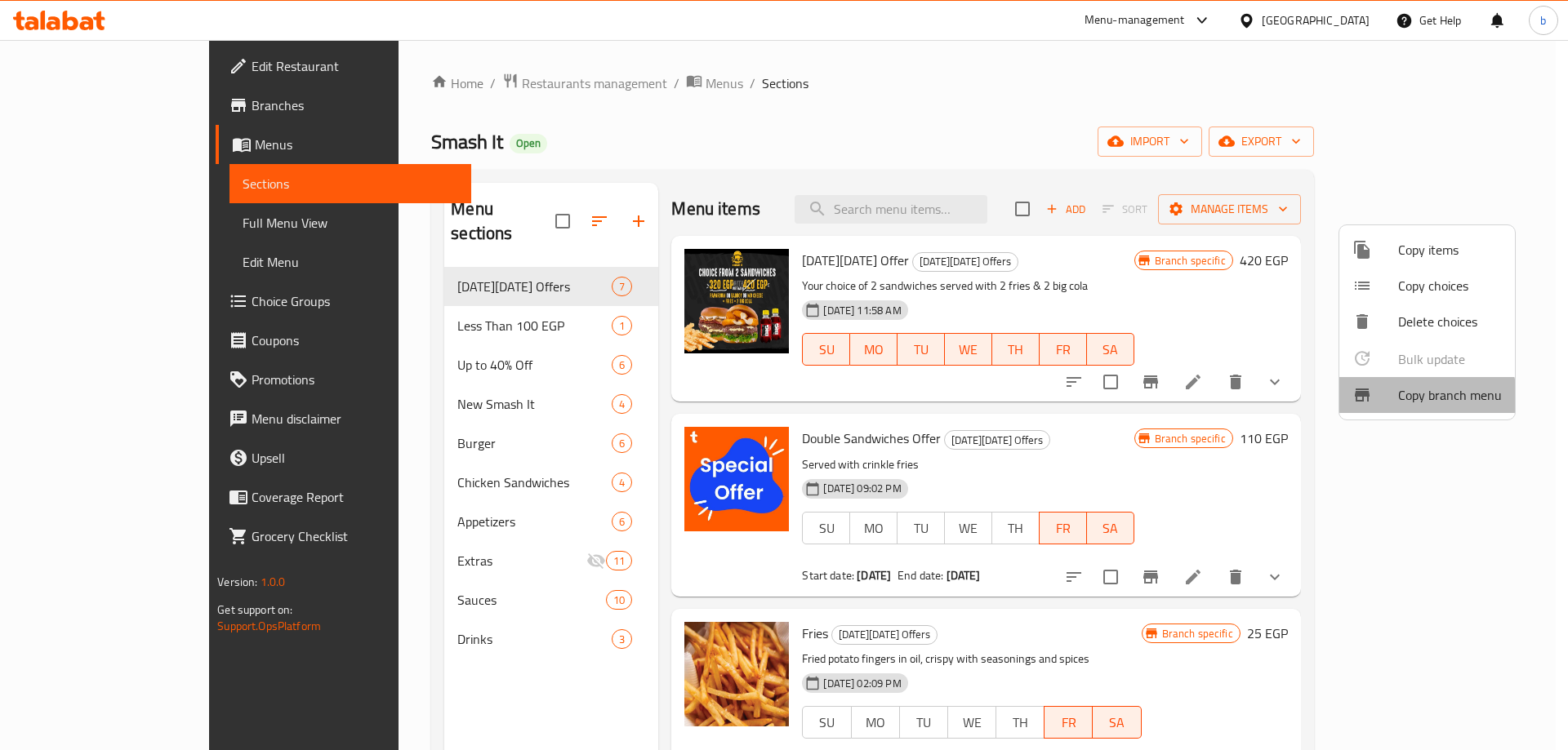
click at [1392, 405] on div at bounding box center [1375, 396] width 45 height 20
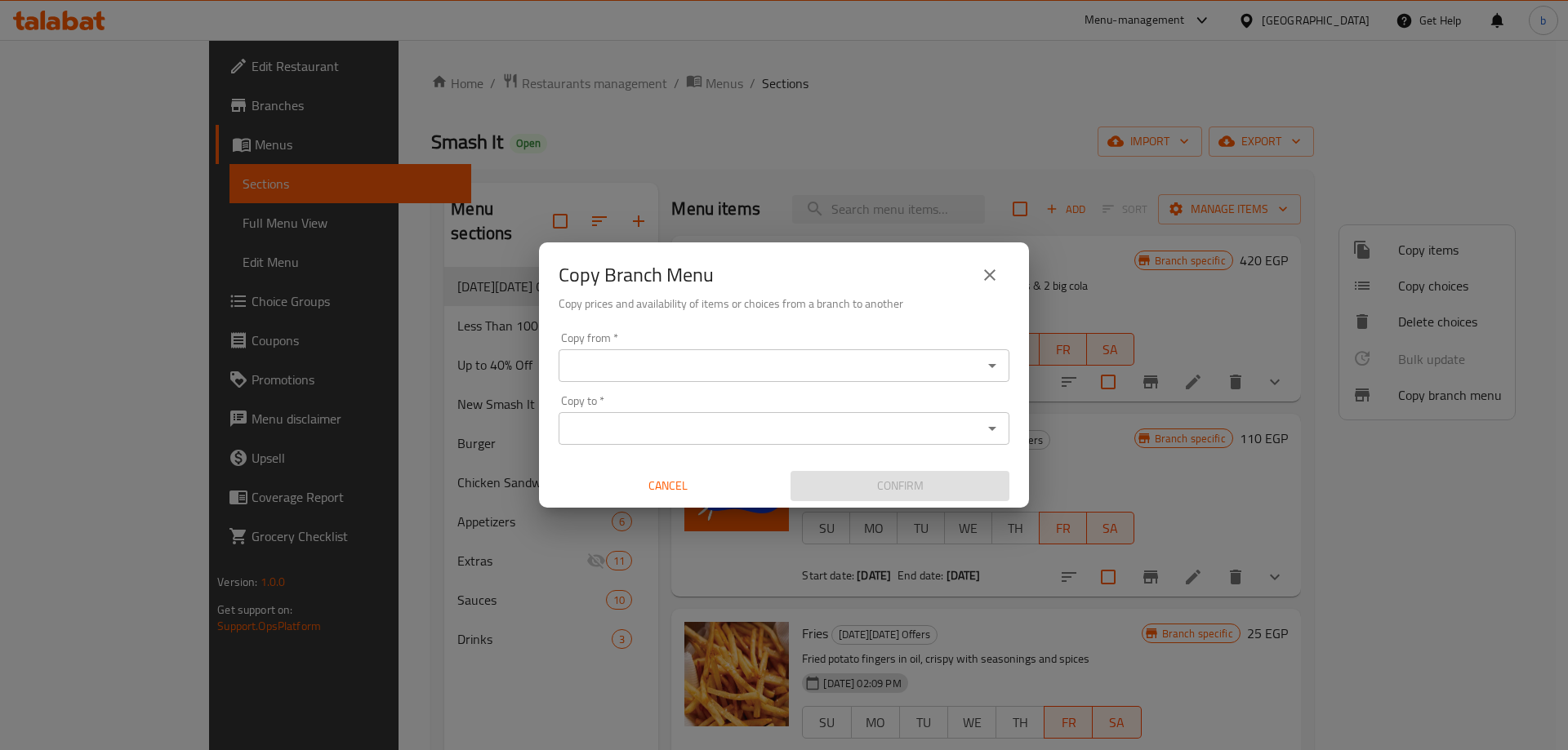
click at [811, 379] on div "Copy from *" at bounding box center [784, 365] width 451 height 33
click at [768, 382] on div "Copy from   * Copy from * Copy to   * Copy to * Cancel Confirm" at bounding box center [784, 416] width 489 height 183
click at [786, 375] on input "Copy from   *" at bounding box center [771, 365] width 414 height 23
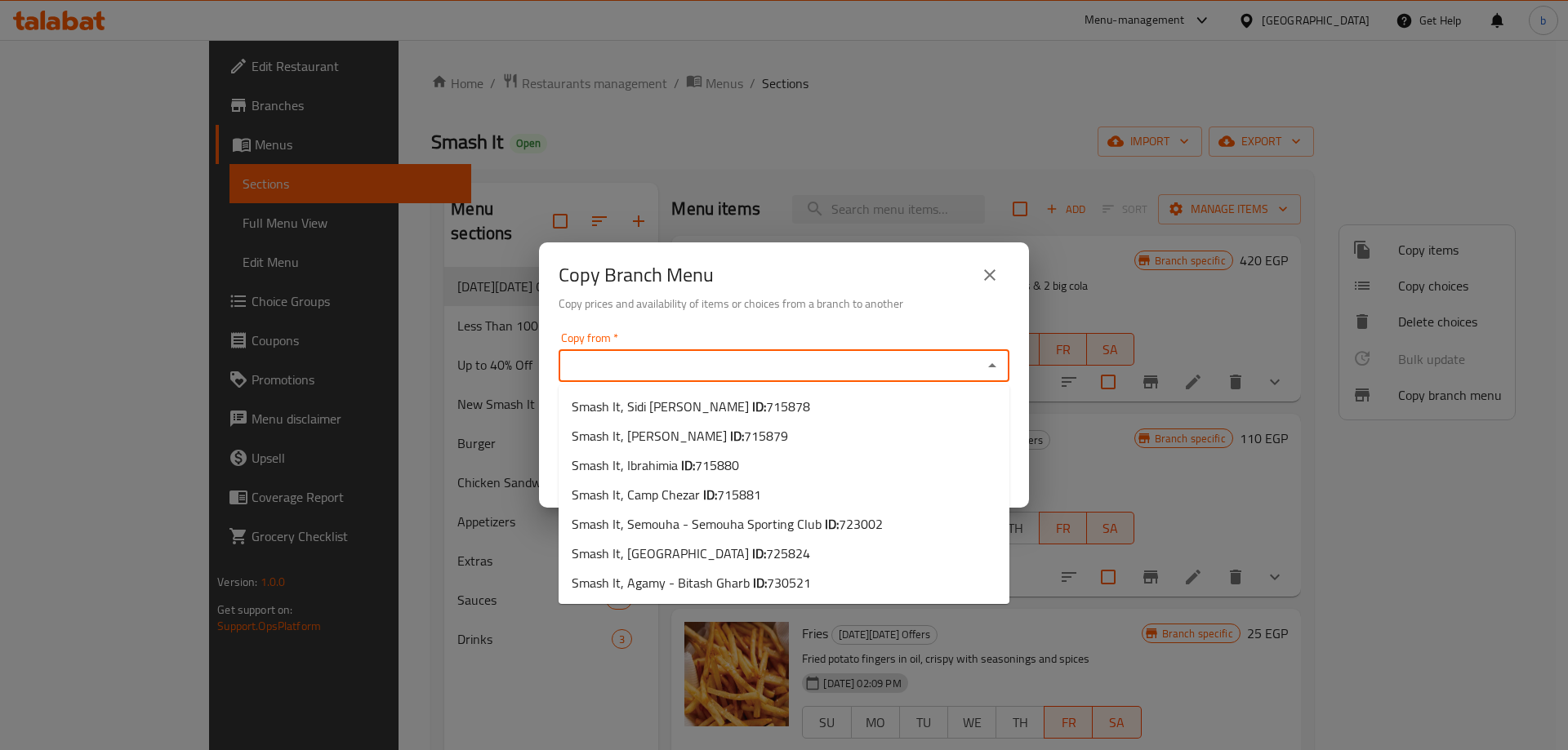
click at [786, 375] on input "Copy from   *" at bounding box center [771, 365] width 414 height 23
click at [850, 495] on li "Smash It, Camp Chezar ID: 715881" at bounding box center [784, 495] width 451 height 30
type input "Smash It, Camp Chezar"
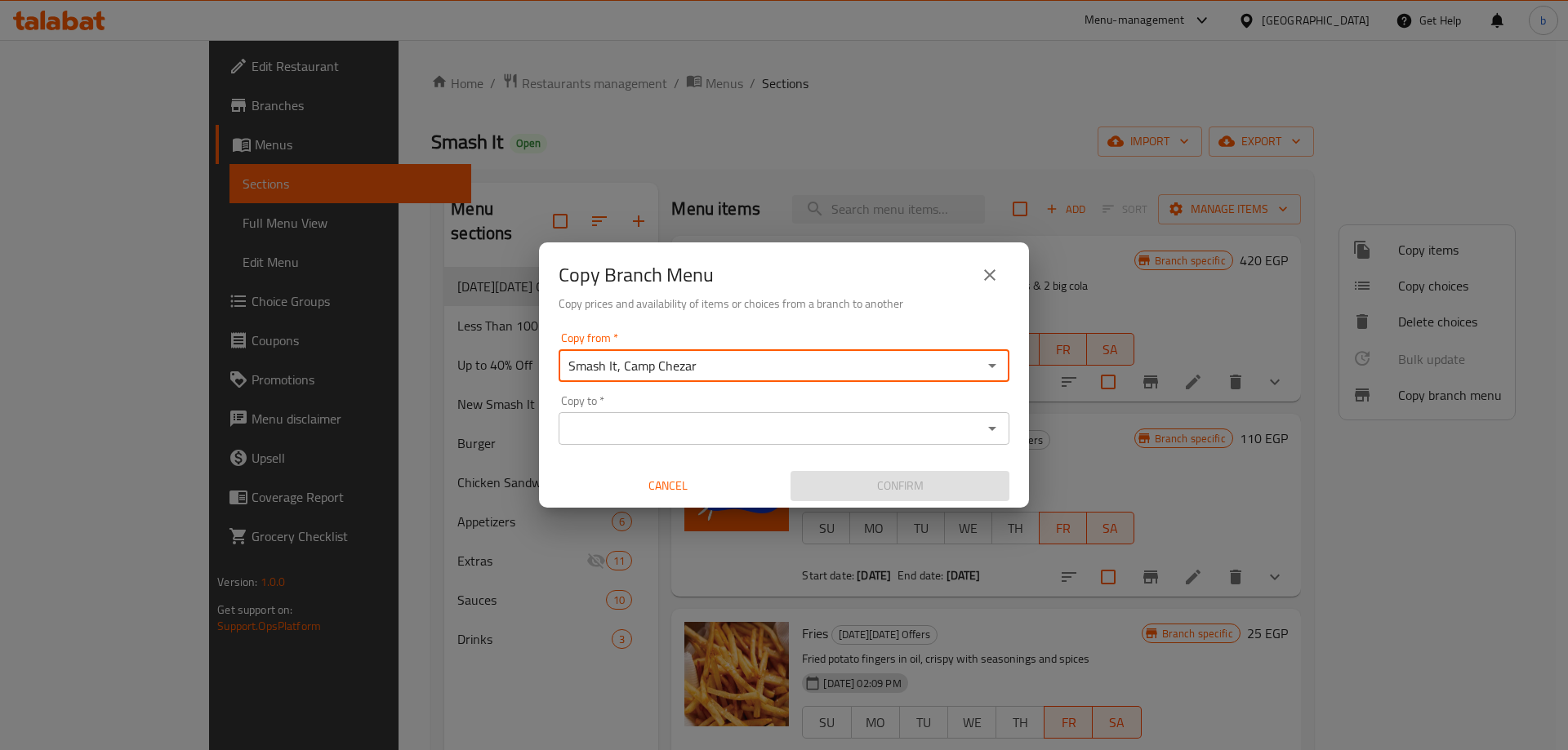
click at [968, 438] on input "Copy to   *" at bounding box center [771, 428] width 414 height 23
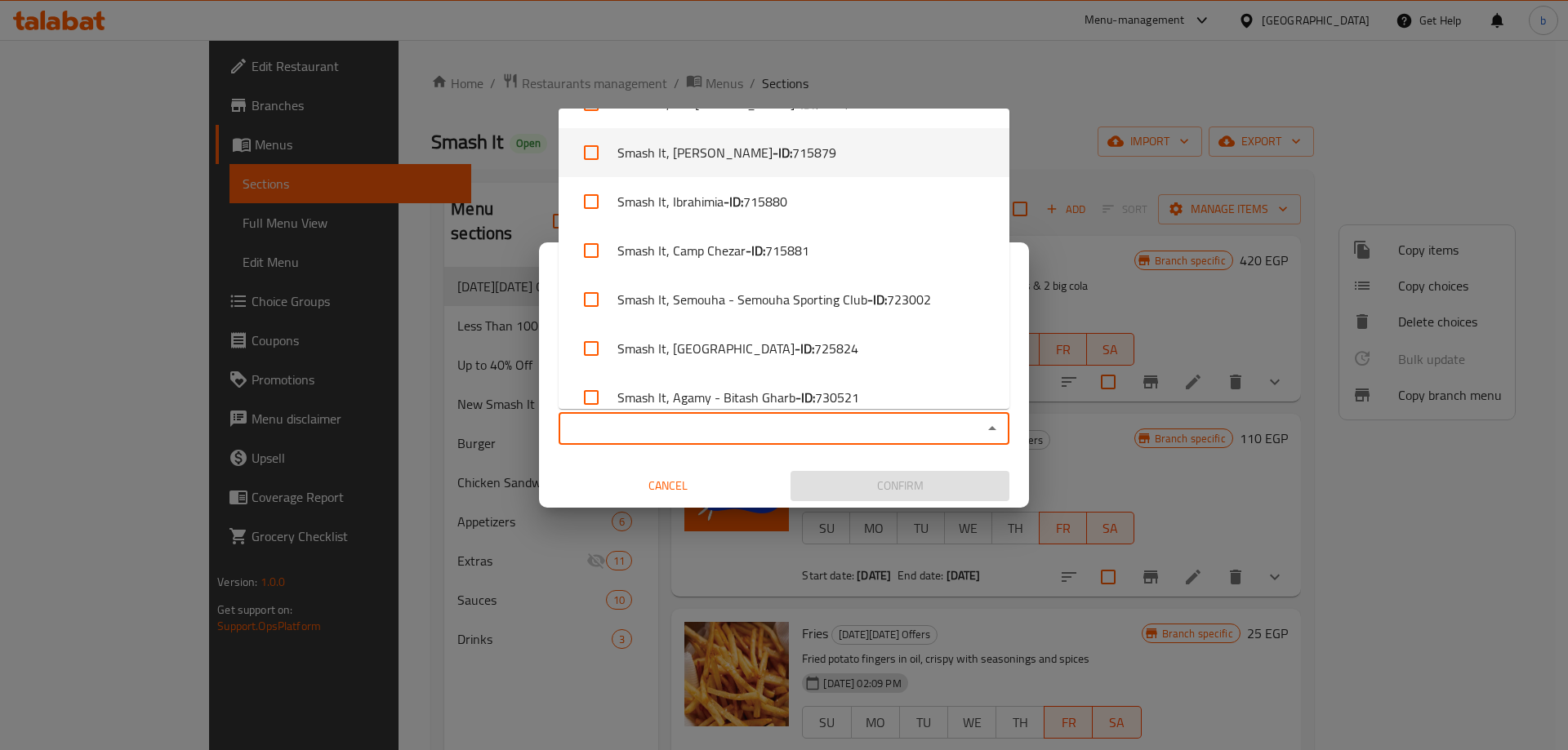
scroll to position [55, 0]
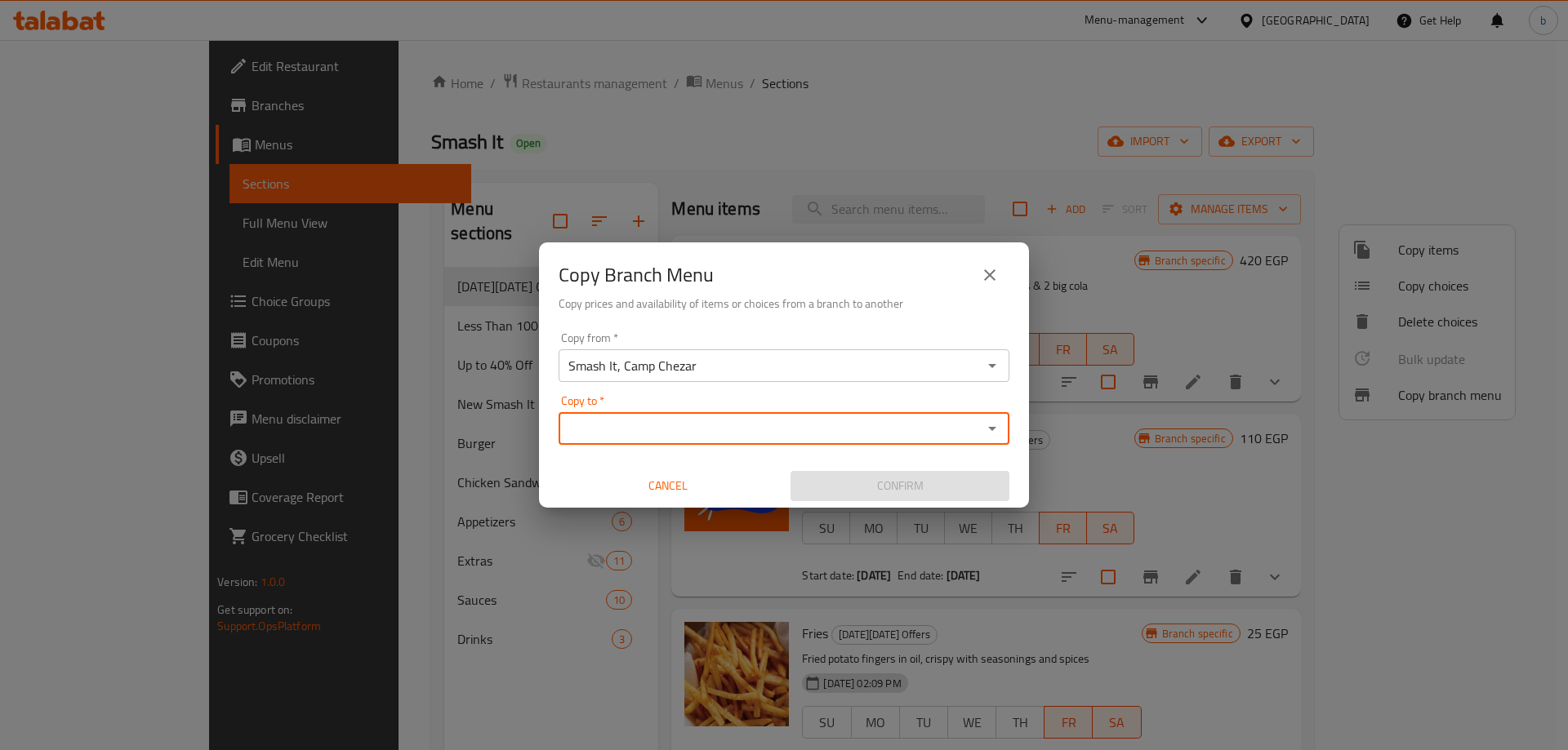
click at [704, 441] on div "Copy to *" at bounding box center [784, 428] width 451 height 33
click at [1000, 423] on icon "Open" at bounding box center [992, 428] width 20 height 20
click at [877, 434] on input "Copy to   *" at bounding box center [771, 428] width 414 height 23
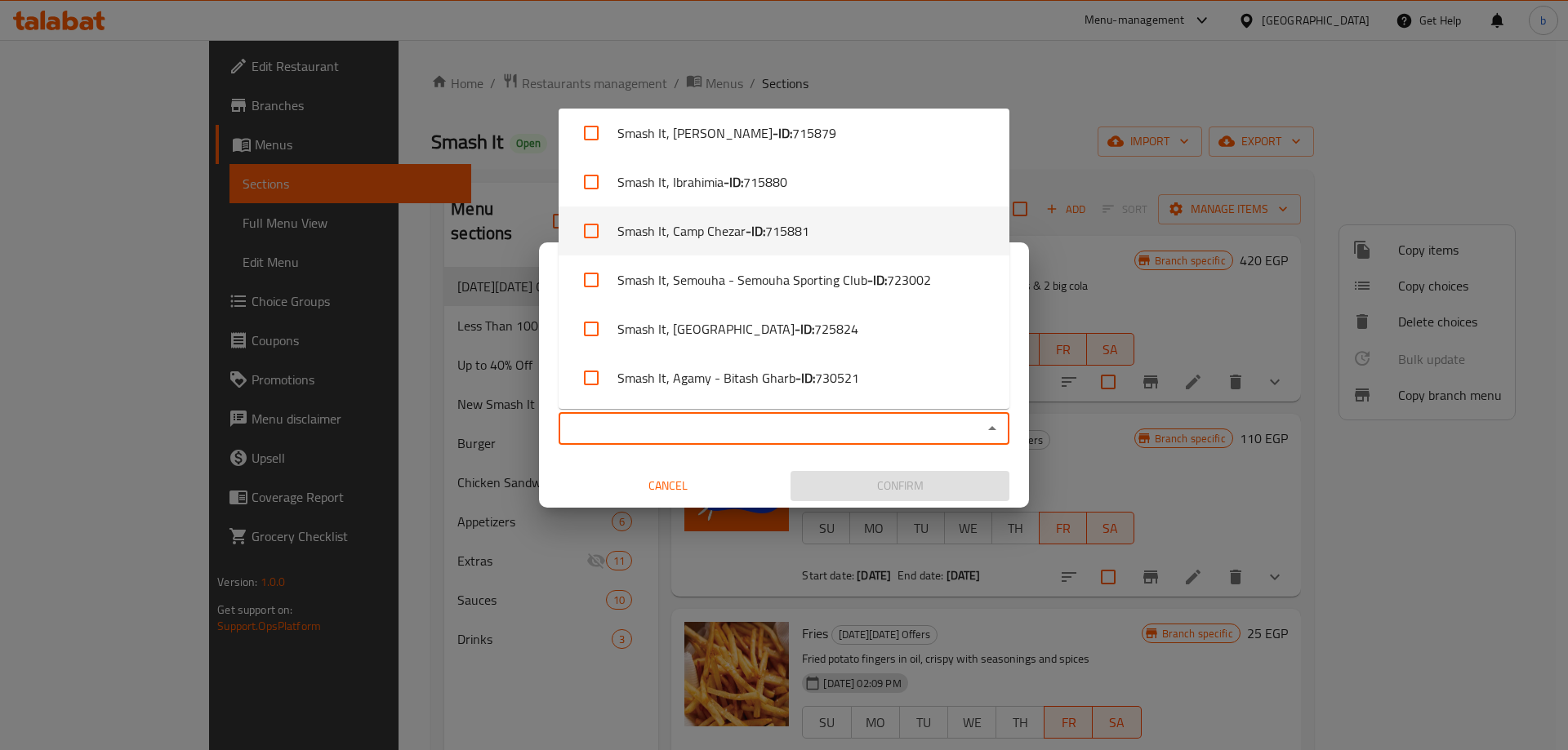
click at [82, 102] on div "Copy Branch Menu Copy prices and availability of items or choices from a branch…" at bounding box center [784, 375] width 1568 height 750
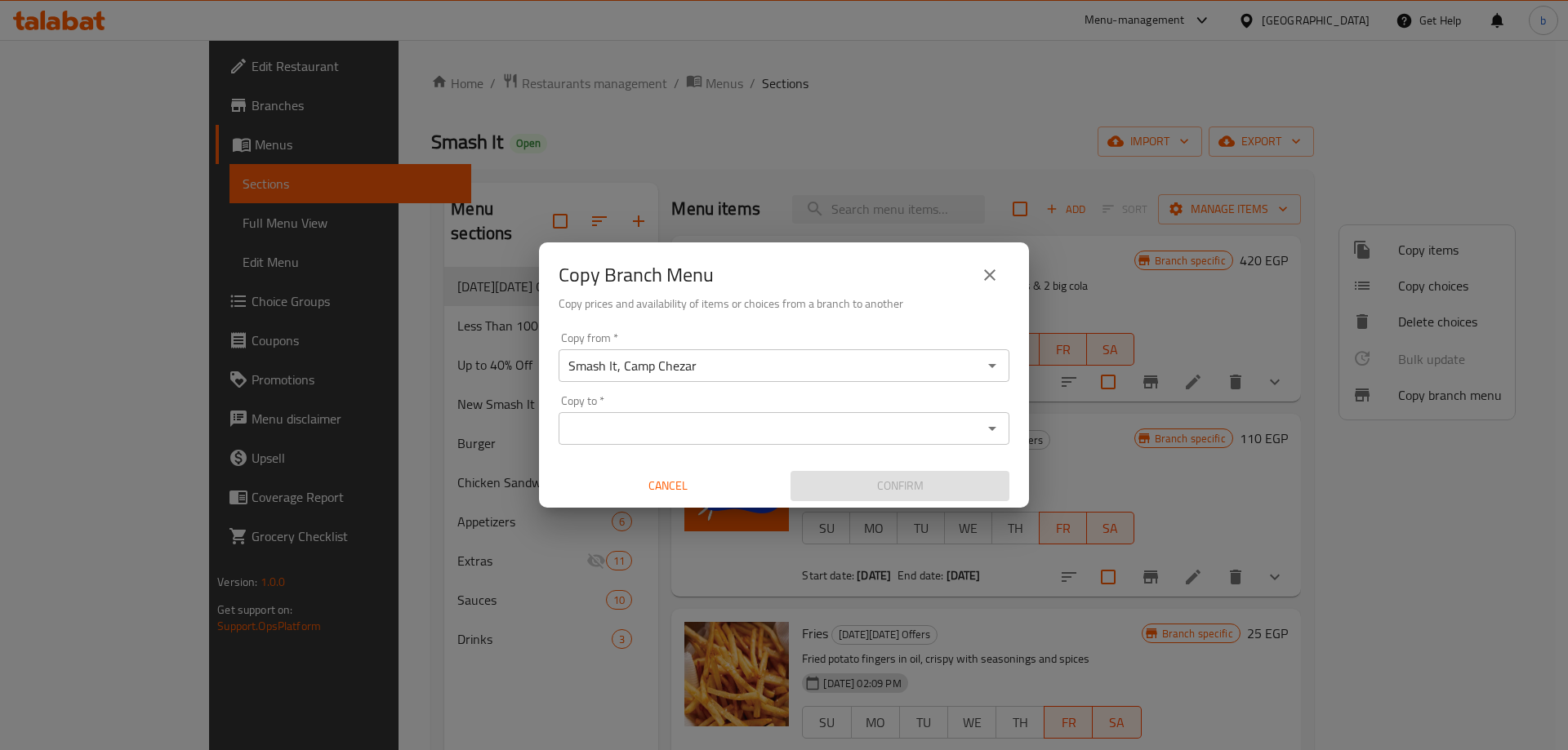
click at [82, 102] on div "Copy Branch Menu Copy prices and availability of items or choices from a branch…" at bounding box center [784, 375] width 1568 height 750
click at [1003, 277] on button "close" at bounding box center [990, 275] width 39 height 39
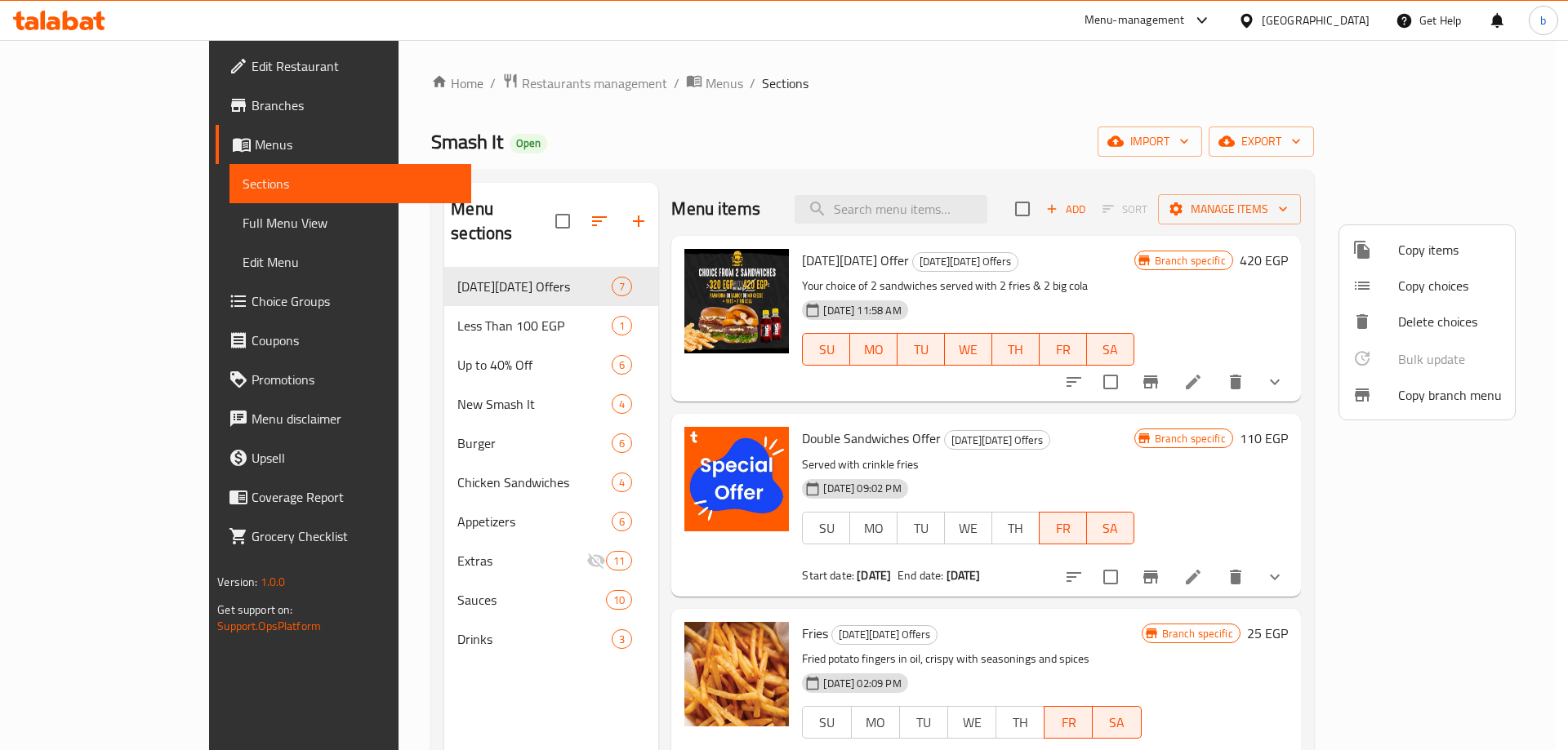
click at [108, 59] on div at bounding box center [784, 375] width 1568 height 750
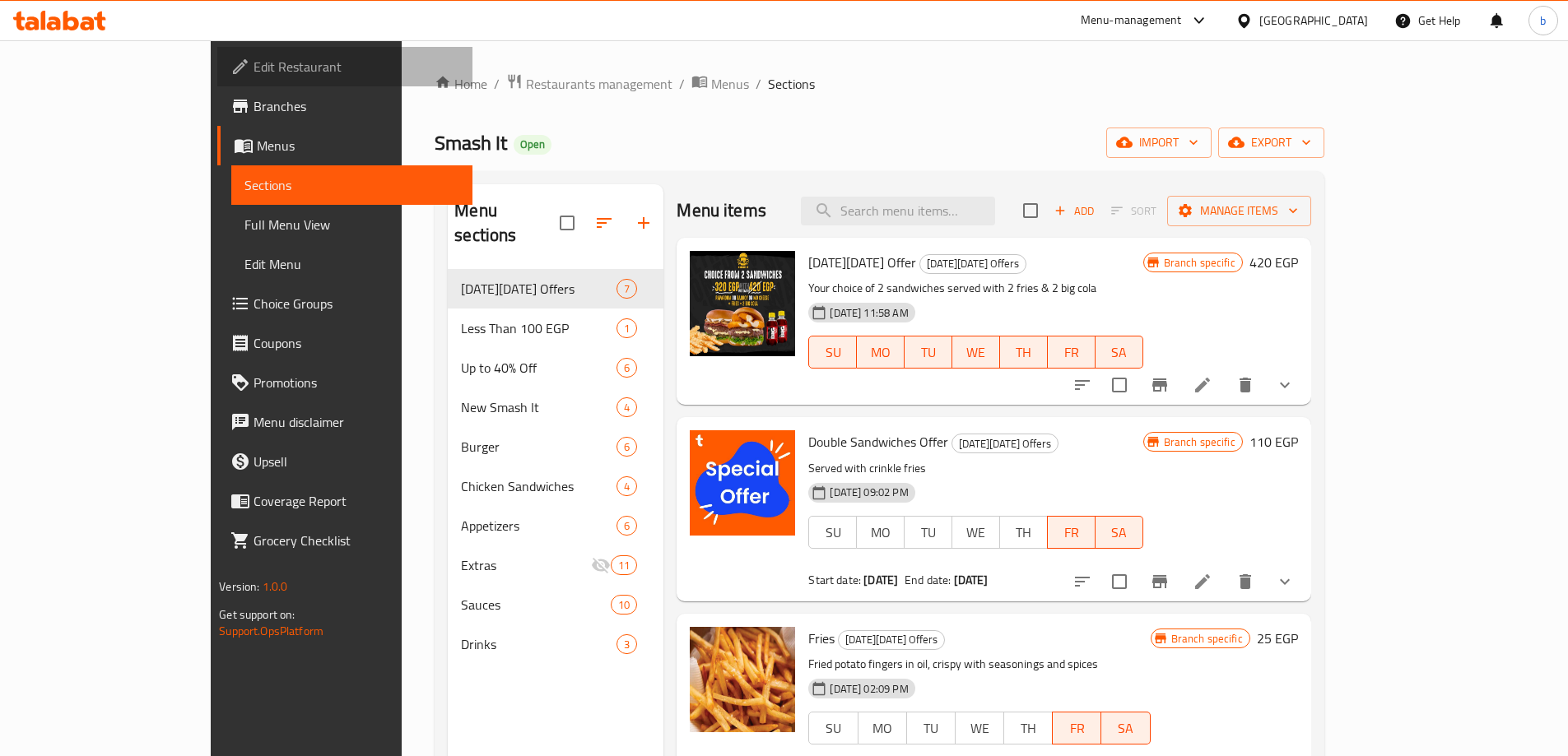
click at [254, 60] on span "Edit Restaurant" at bounding box center [356, 67] width 206 height 20
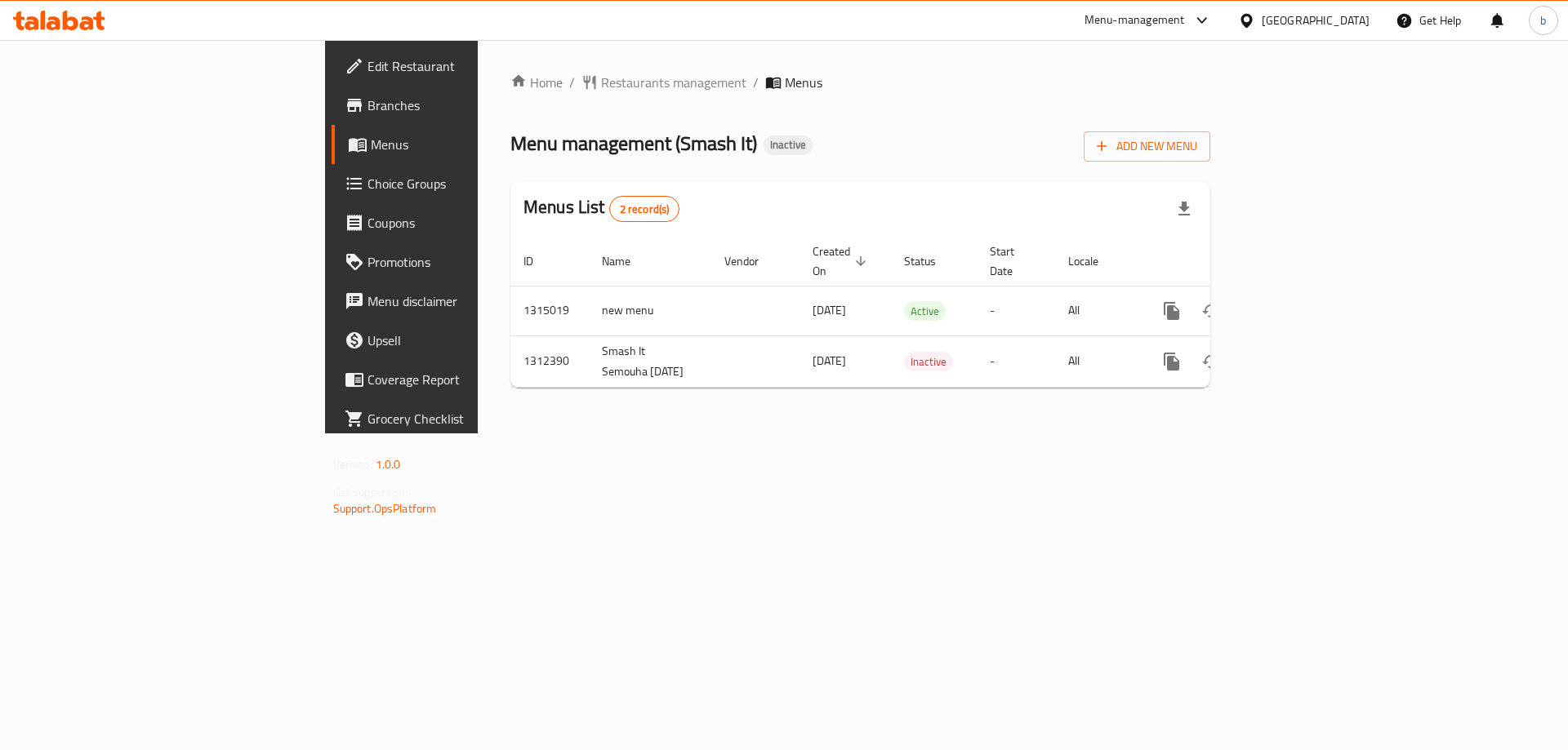
click at [332, 80] on link "Edit Restaurant" at bounding box center [459, 66] width 256 height 39
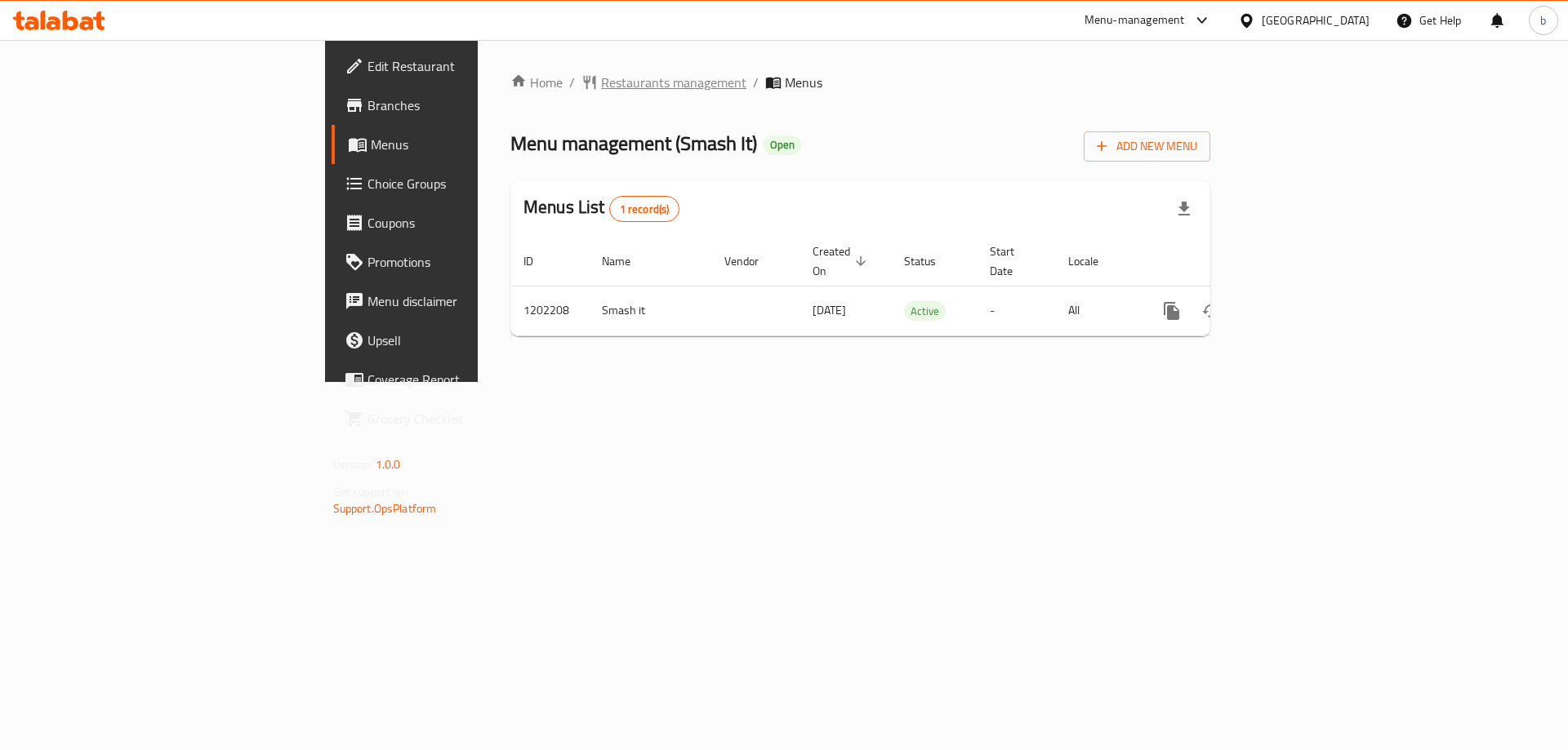
click at [601, 81] on span "Restaurants management" at bounding box center [673, 83] width 145 height 20
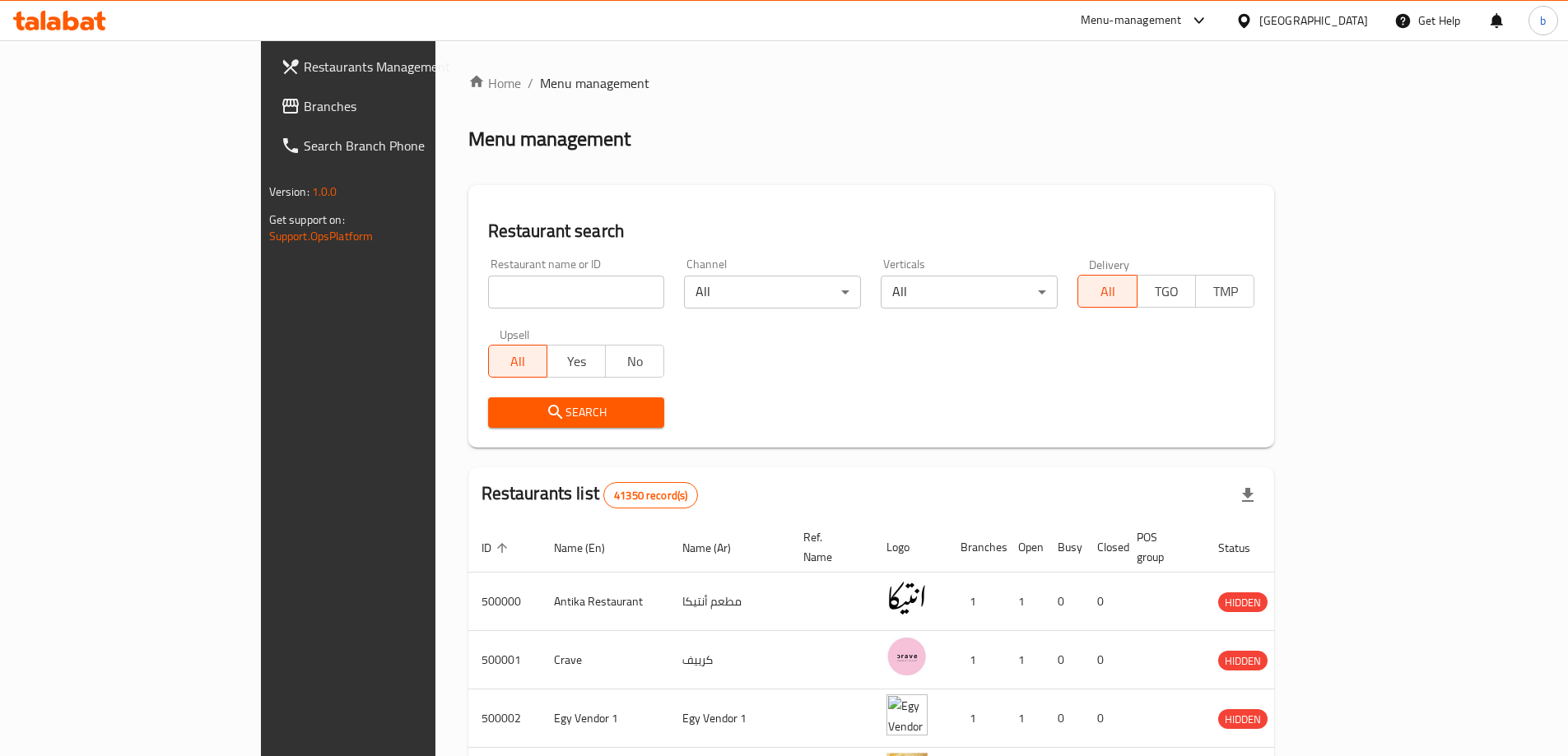
click at [303, 76] on span "Restaurants Management" at bounding box center [406, 67] width 206 height 20
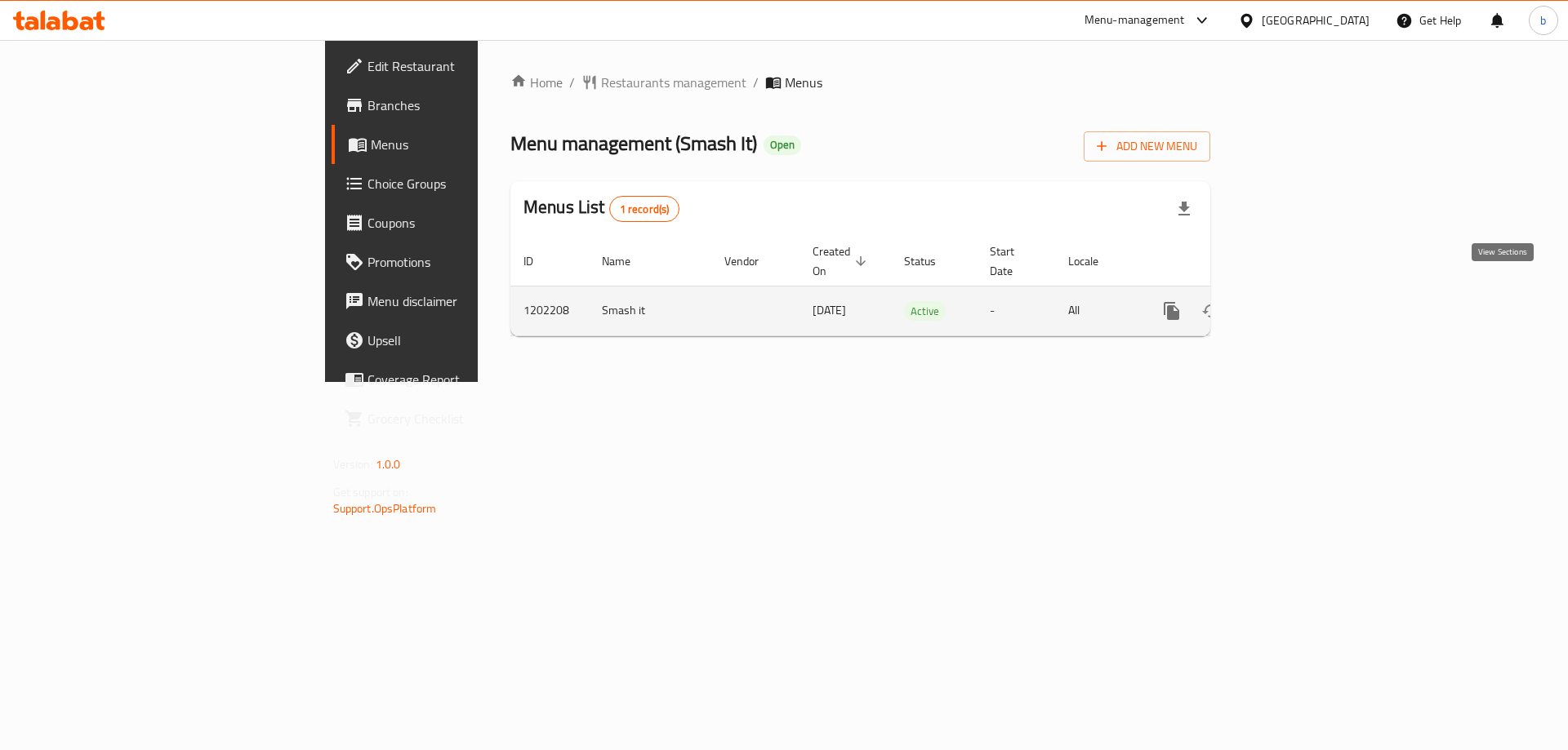
click at [1300, 301] on icon "enhanced table" at bounding box center [1290, 311] width 20 height 20
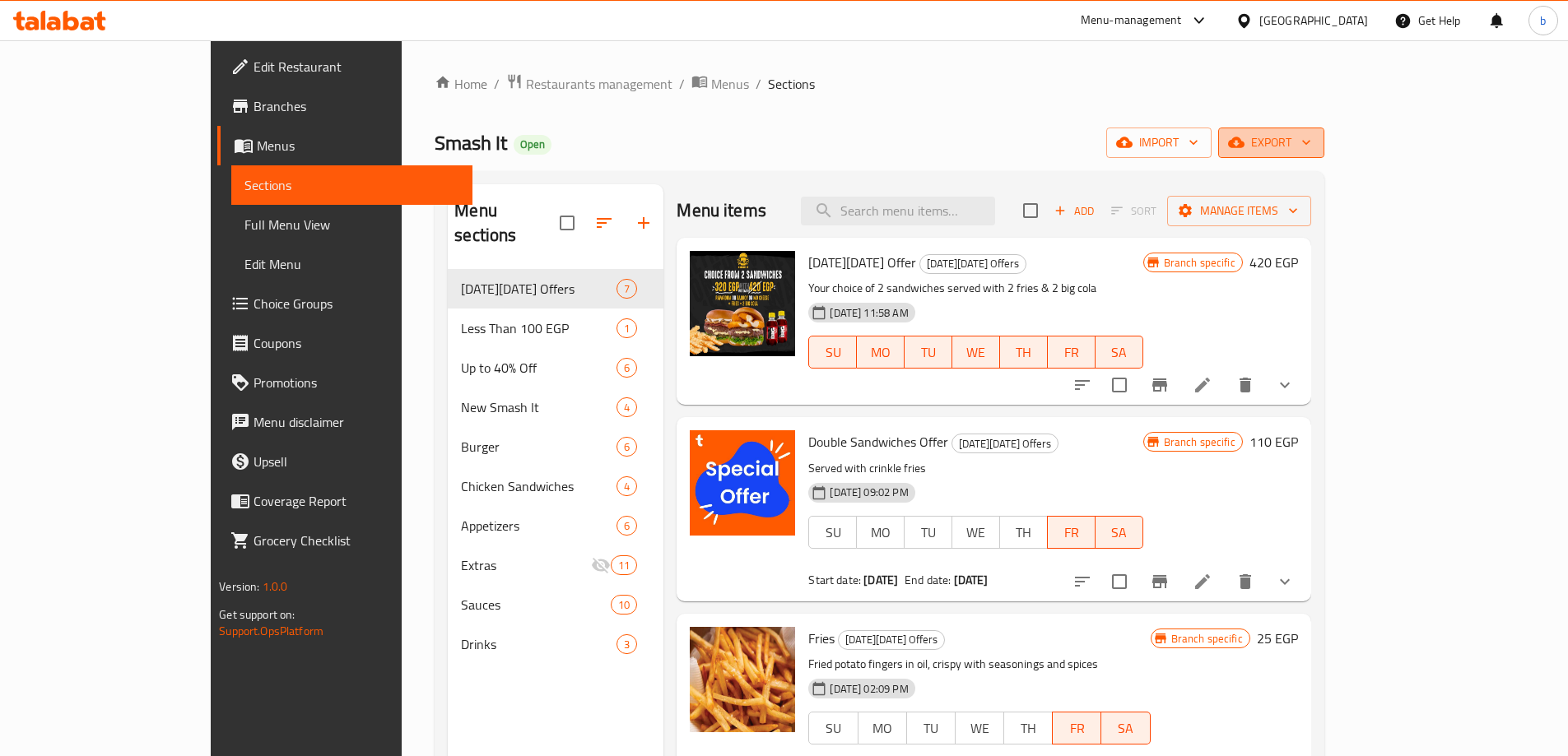
click at [1324, 150] on button "export" at bounding box center [1272, 142] width 106 height 31
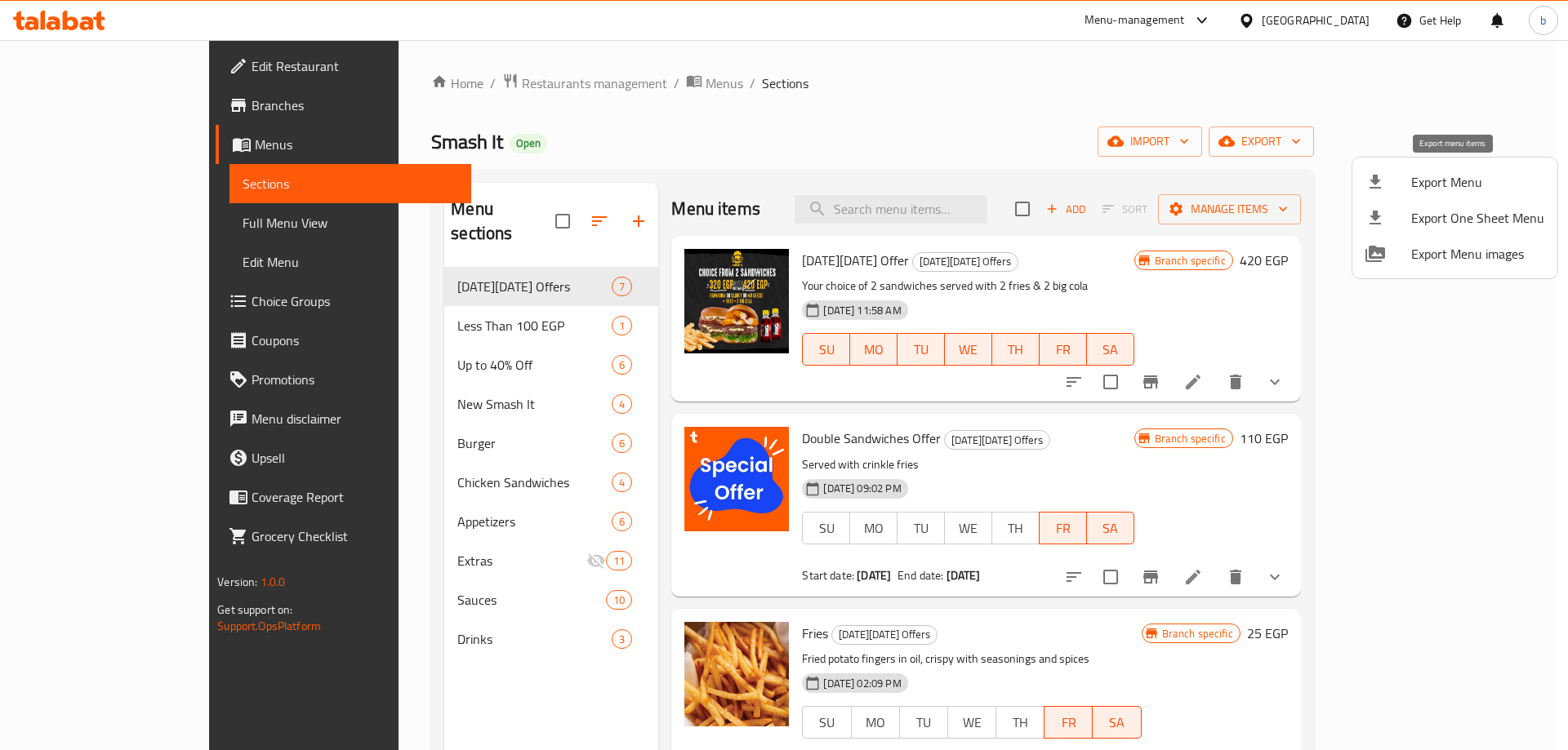
click at [1440, 189] on span "Export Menu" at bounding box center [1477, 183] width 133 height 20
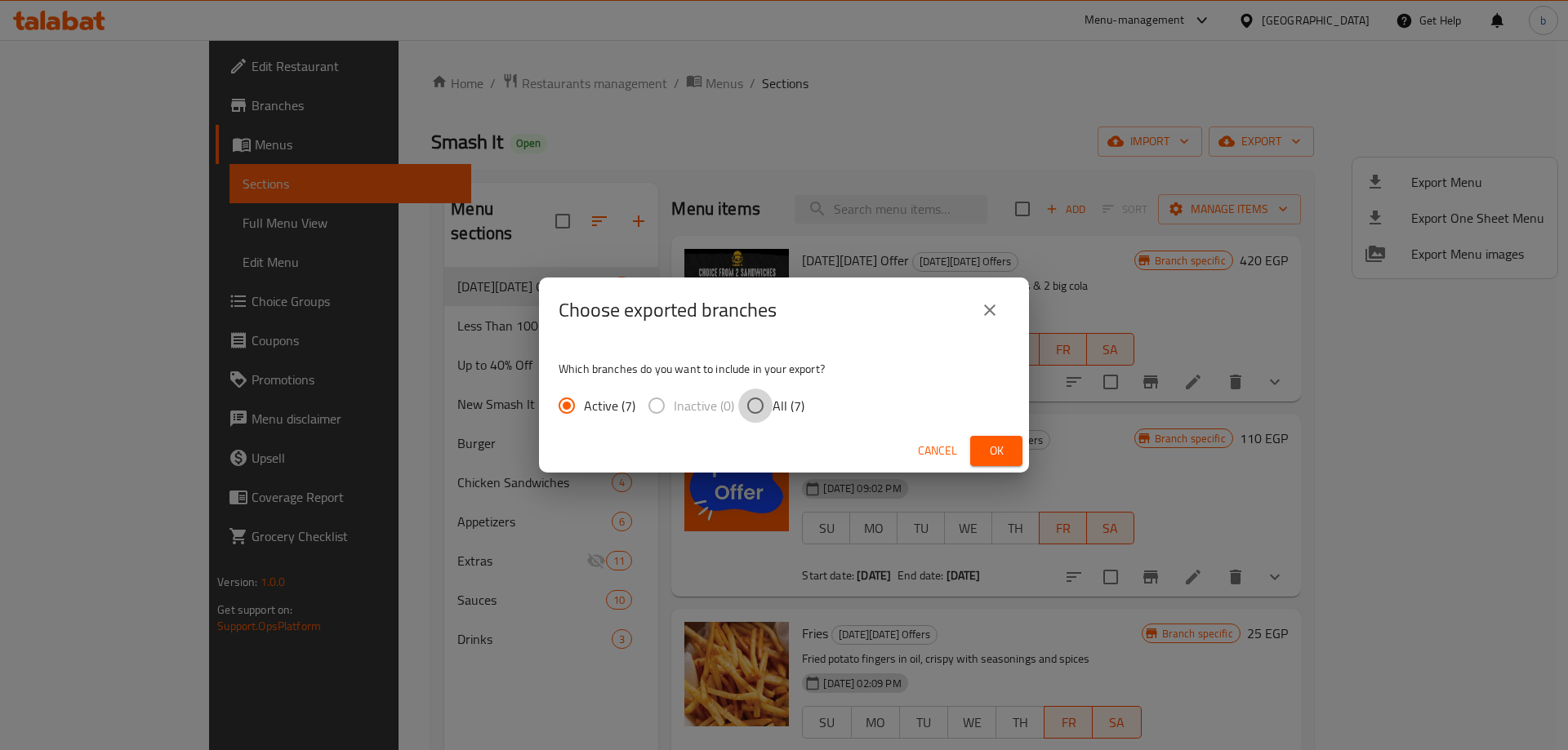
click at [751, 411] on input "All (7)" at bounding box center [755, 406] width 35 height 35
radio input "true"
click at [982, 450] on button "Ok" at bounding box center [996, 451] width 52 height 31
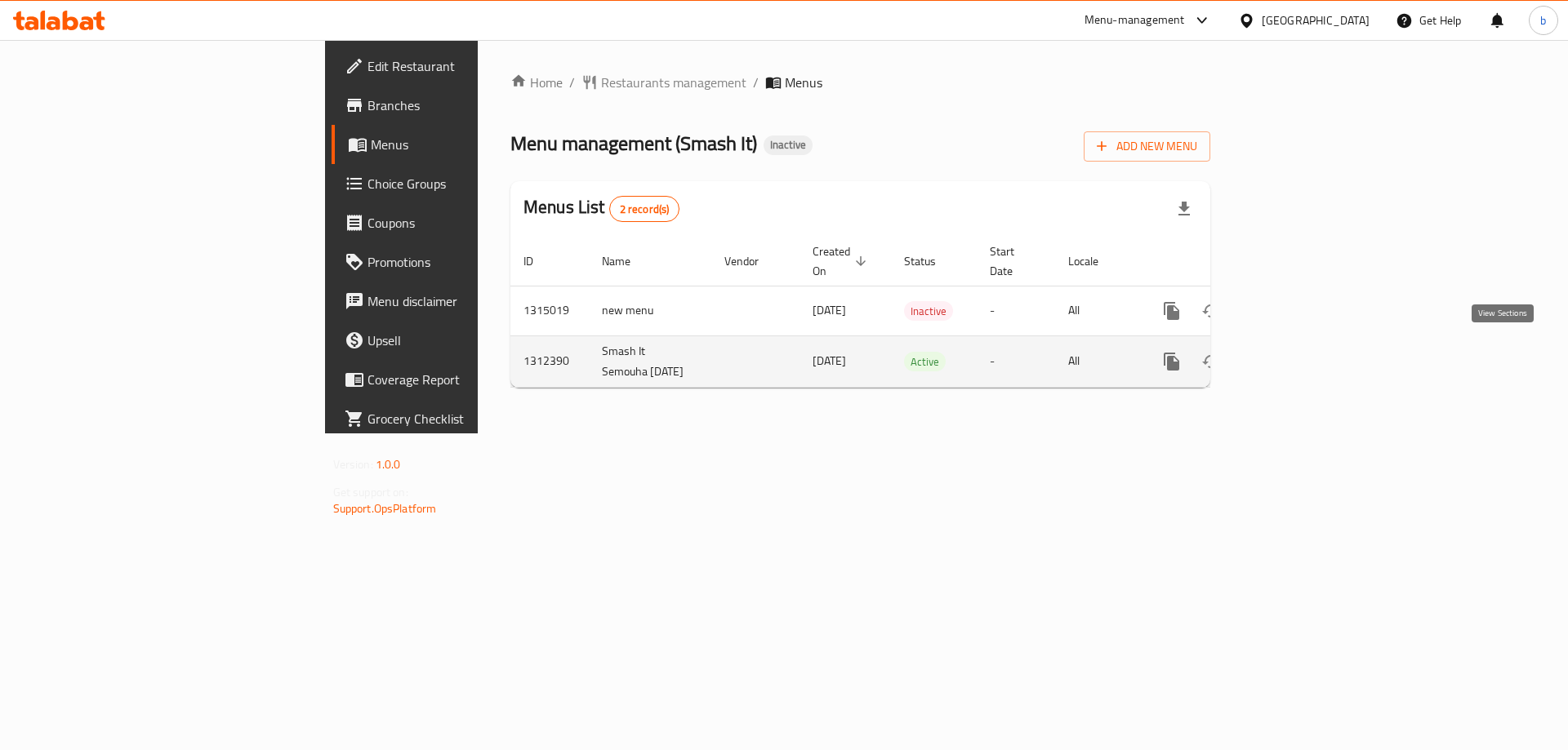
click at [1300, 354] on icon "enhanced table" at bounding box center [1290, 362] width 20 height 20
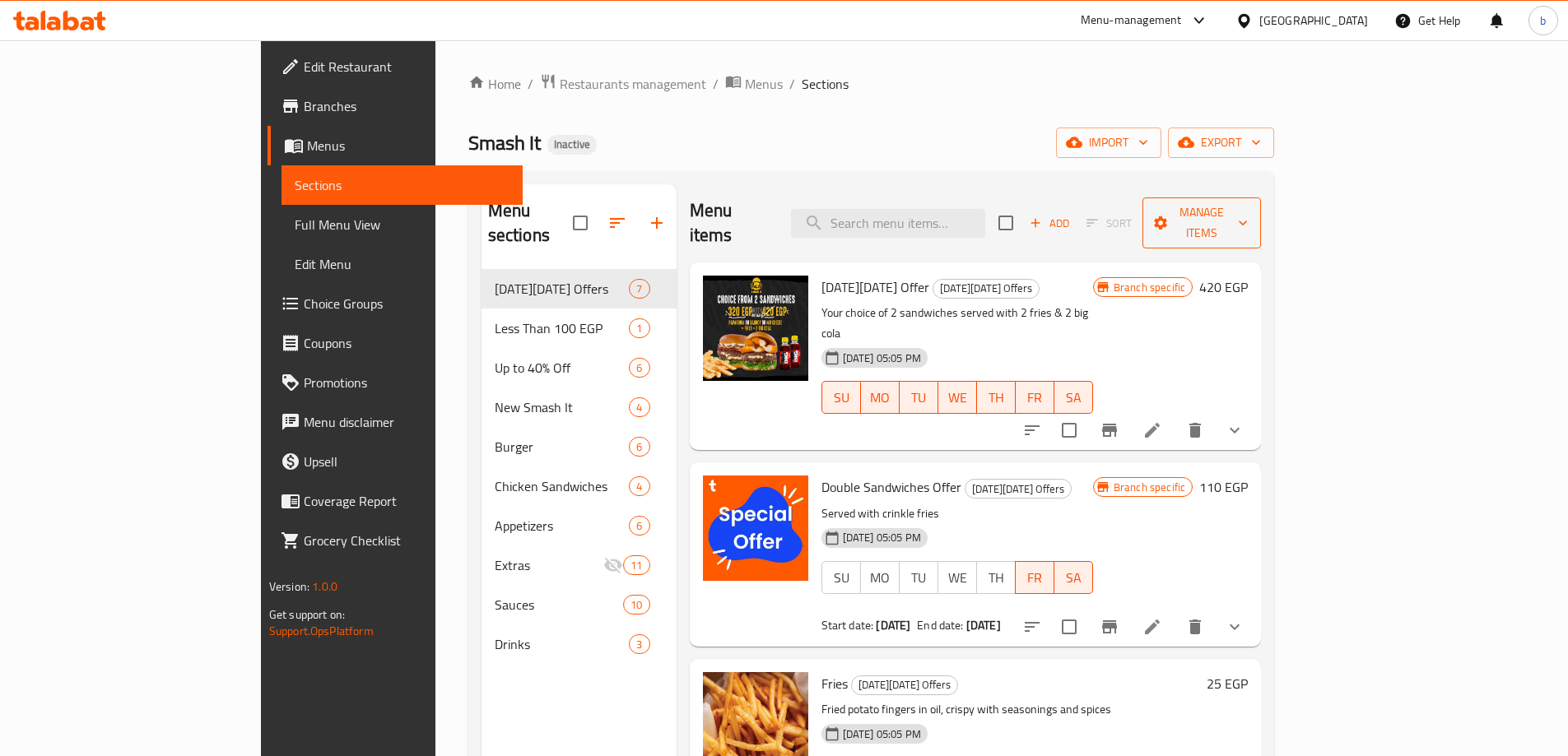
click at [1252, 215] on icon "button" at bounding box center [1243, 223] width 17 height 17
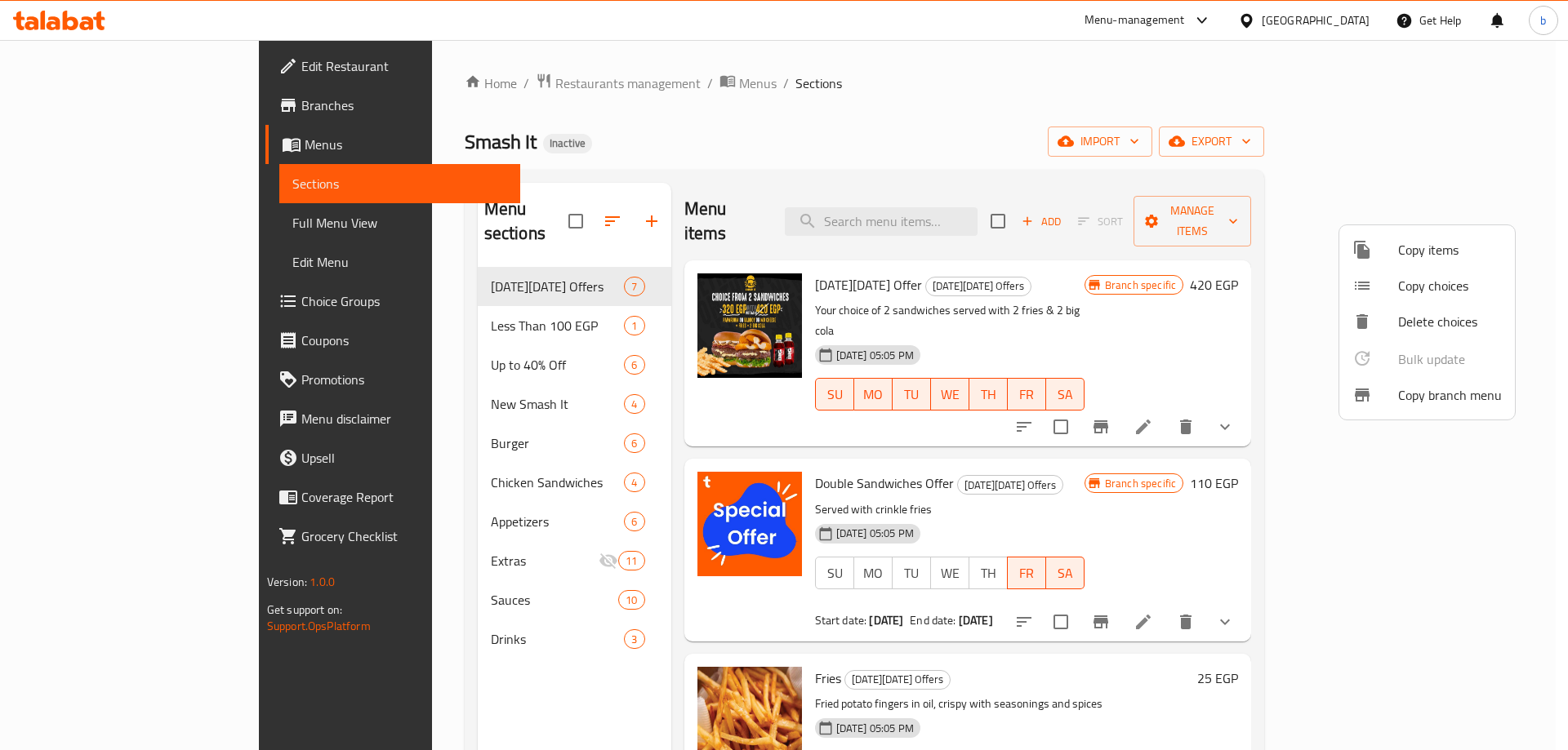
click at [1472, 405] on span "Copy branch menu" at bounding box center [1450, 396] width 104 height 20
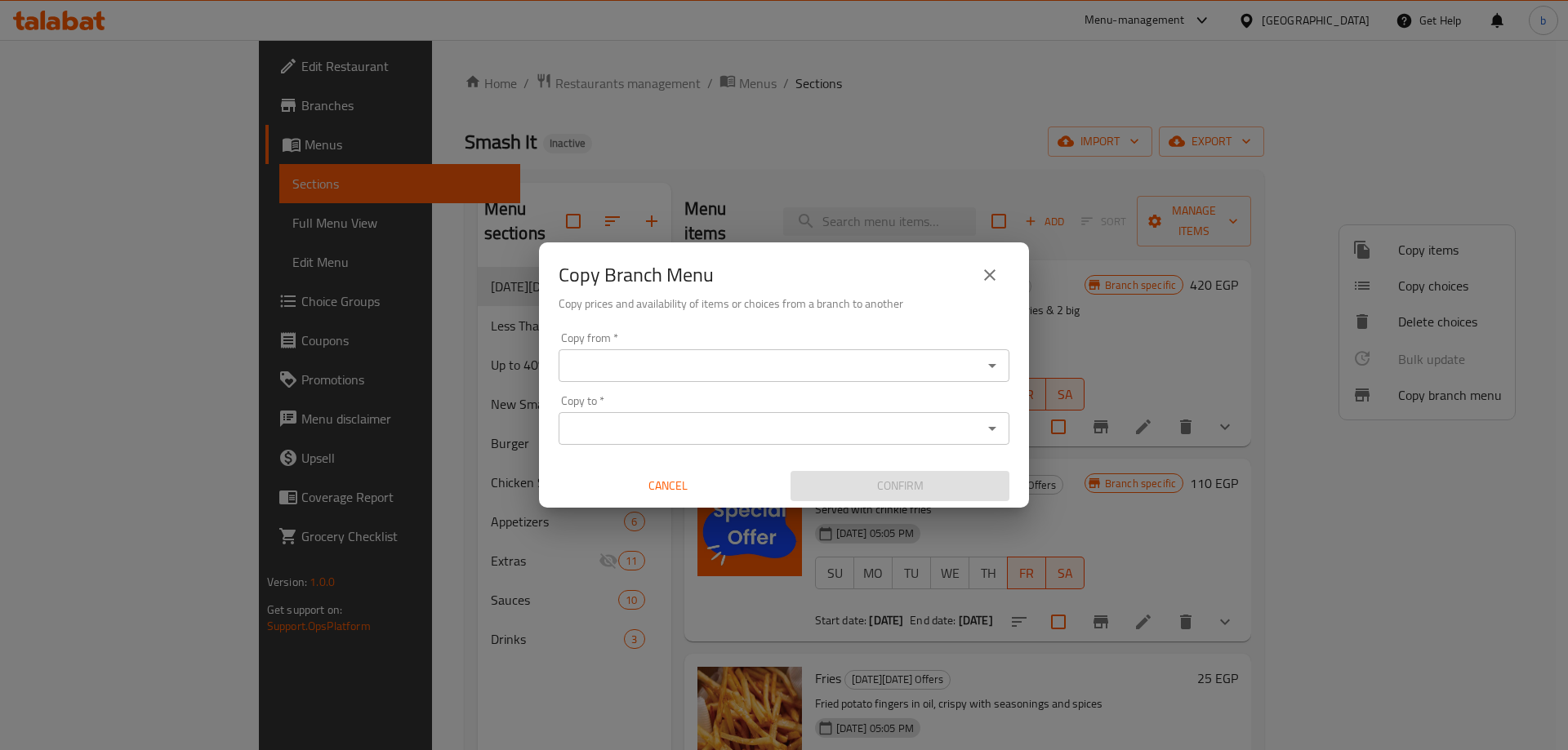
click at [836, 363] on input "Copy from   *" at bounding box center [771, 365] width 414 height 23
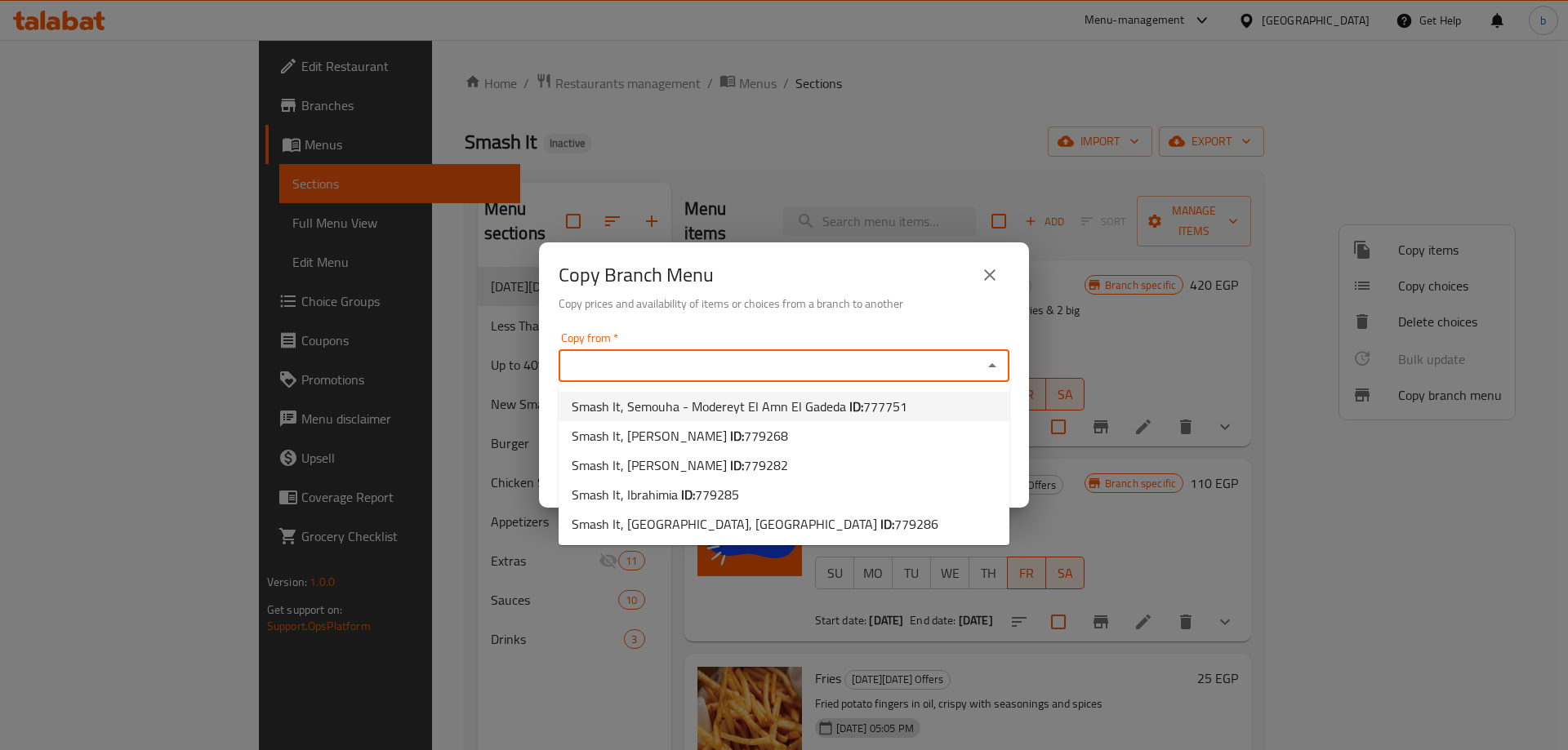
click at [731, 415] on span "Smash It, Semouha - Modereyt El Amn El Gadeda ID: 777751" at bounding box center [739, 407] width 336 height 20
type input "Smash It, Semouha - Modereyt El Amn El Gadeda"
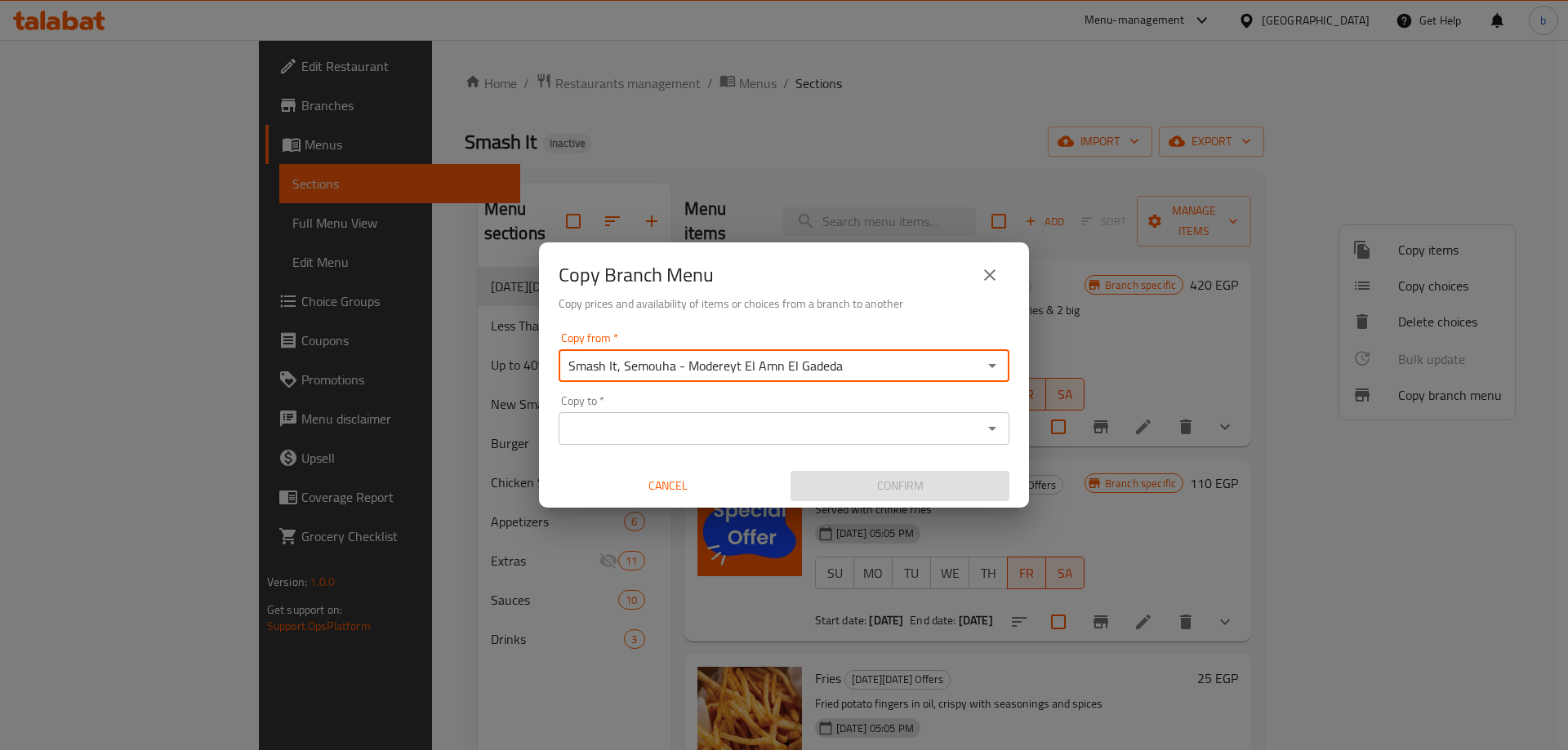
click at [717, 410] on div "Copy to   * Copy to *" at bounding box center [784, 419] width 451 height 49
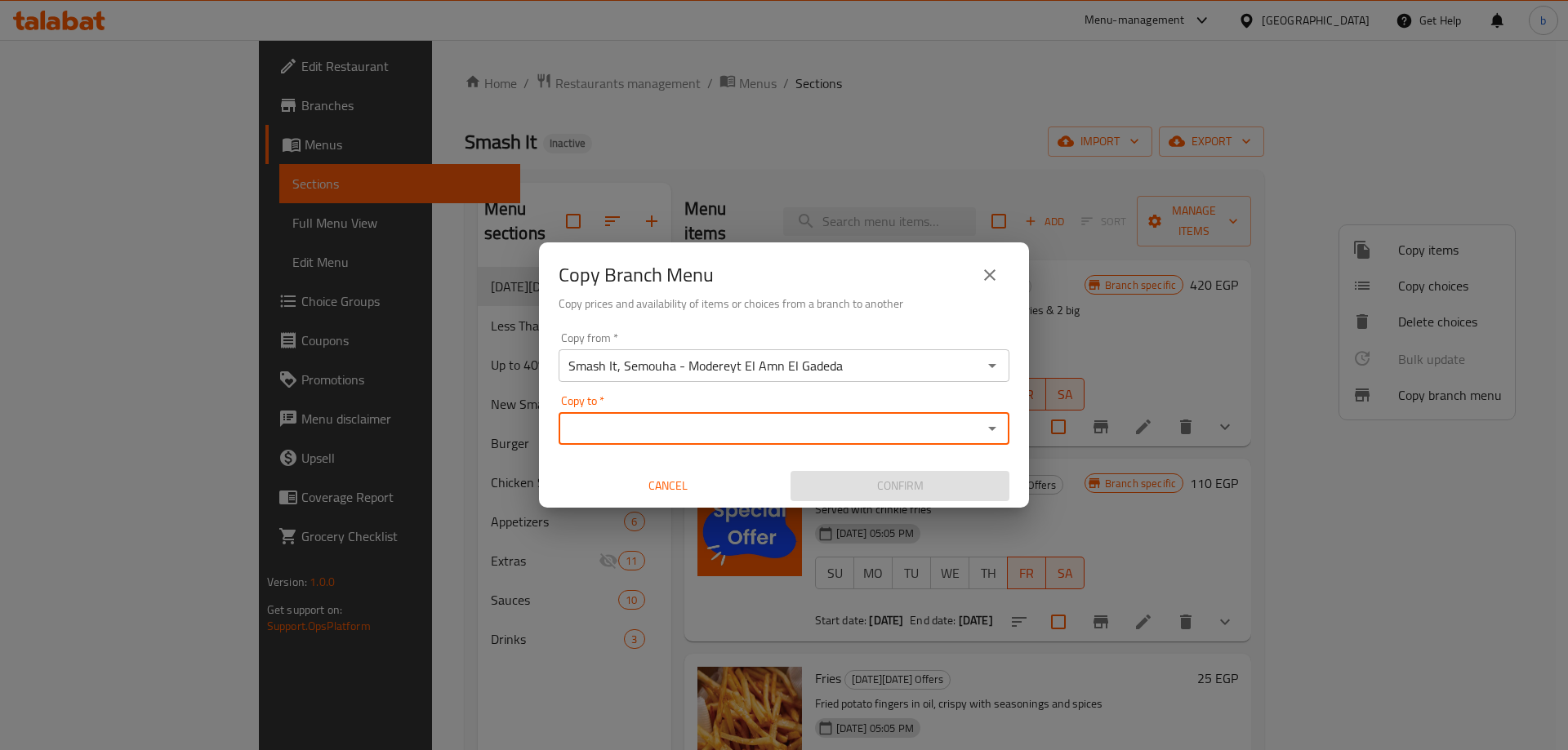
click at [717, 413] on div "Copy to *" at bounding box center [784, 428] width 451 height 33
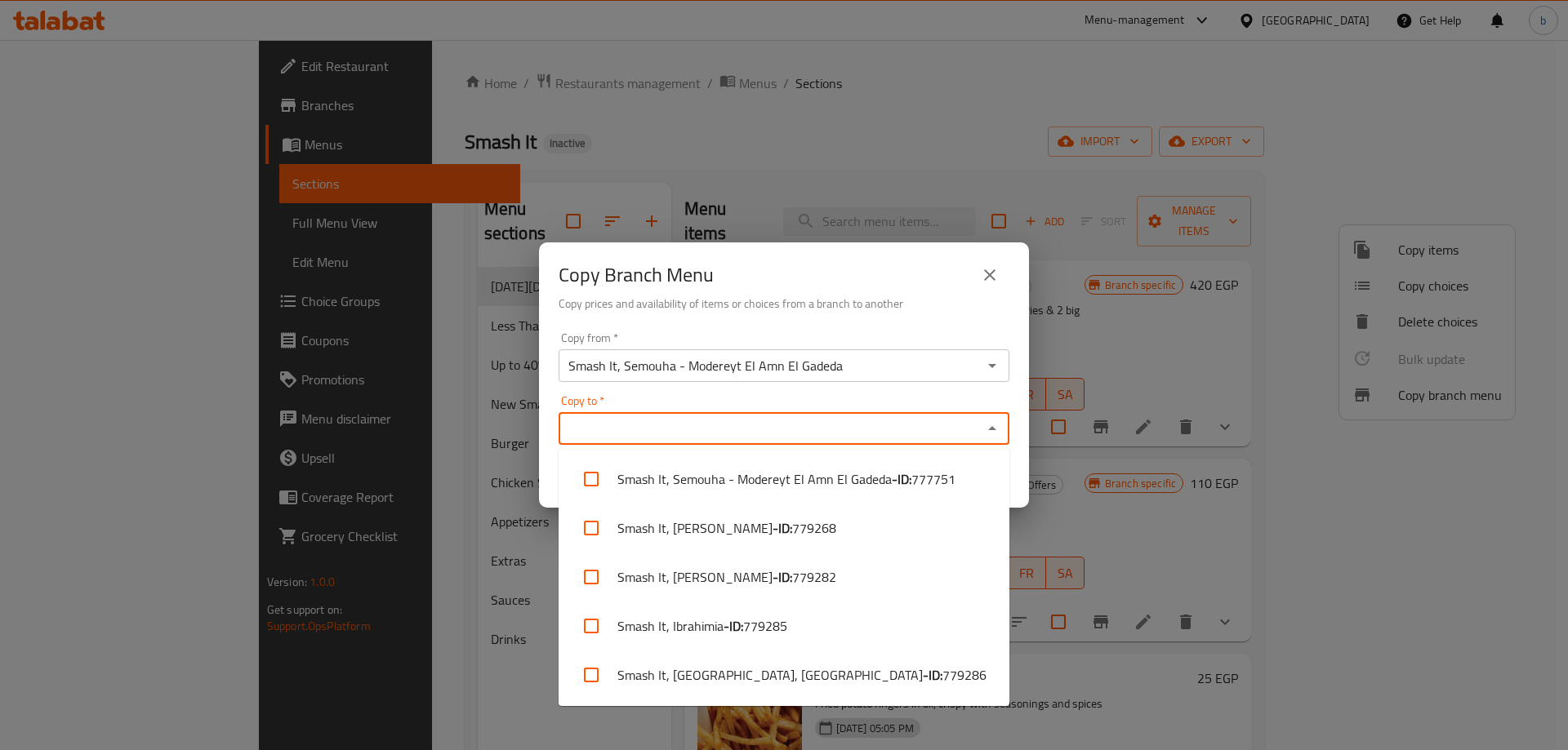
click at [792, 424] on input "Copy to   *" at bounding box center [771, 428] width 414 height 23
click at [771, 627] on span "779285" at bounding box center [765, 627] width 44 height 20
checkbox input "true"
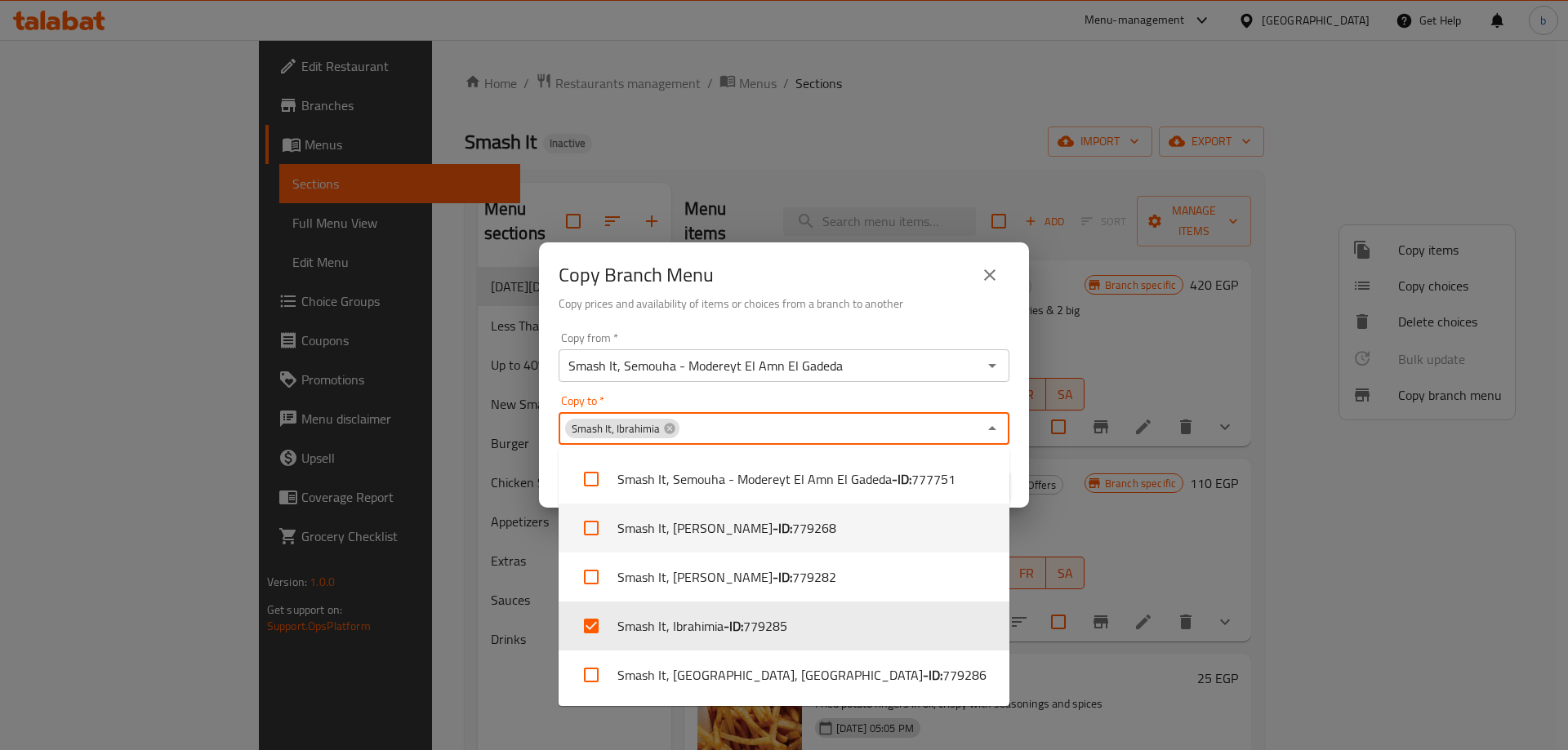
click at [1022, 467] on div "Copy from   * Smash It, Semouha - Modereyt El Amn El Gadeda Copy from * Copy to…" at bounding box center [784, 416] width 489 height 183
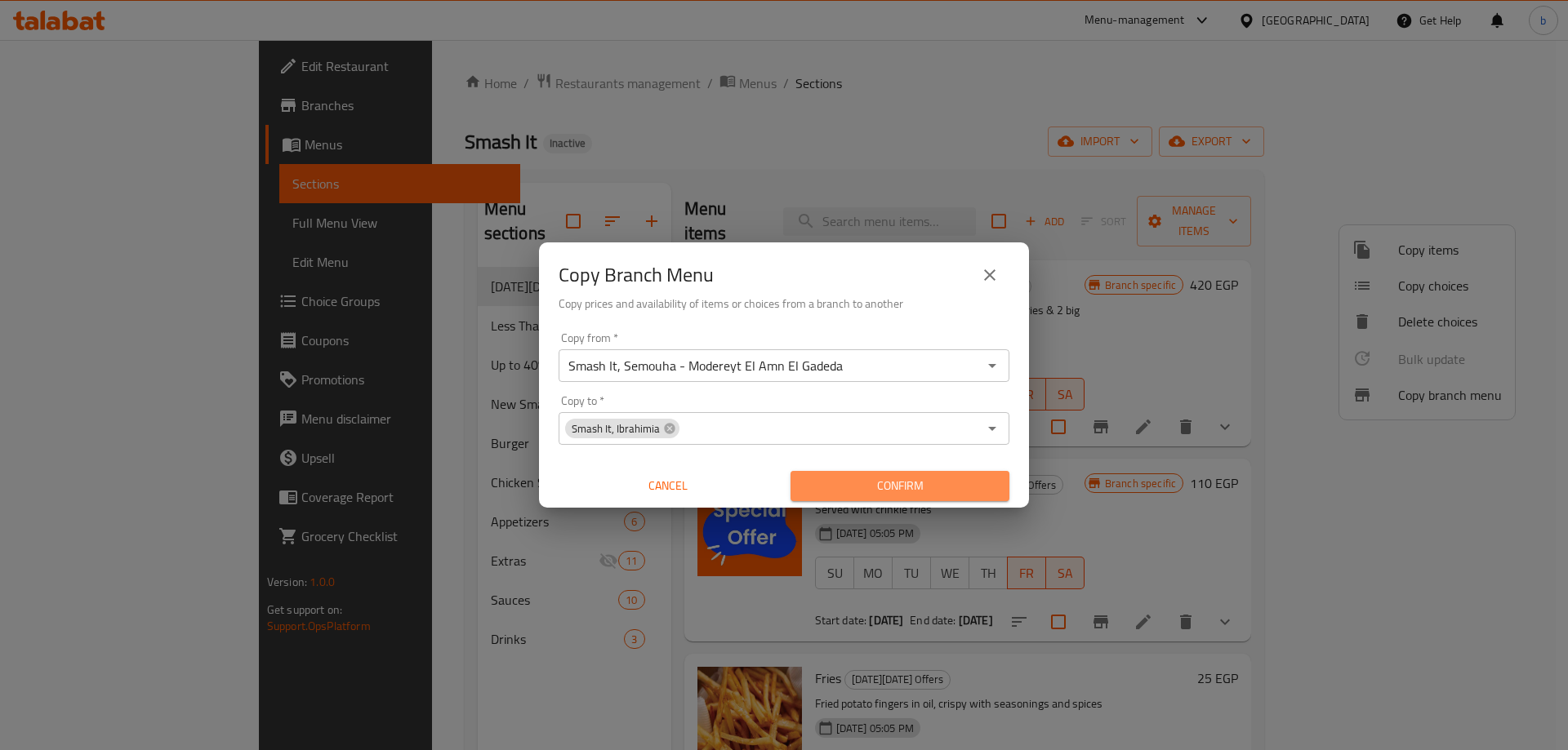
click at [933, 493] on span "Confirm" at bounding box center [899, 486] width 192 height 21
